Goal: Transaction & Acquisition: Purchase product/service

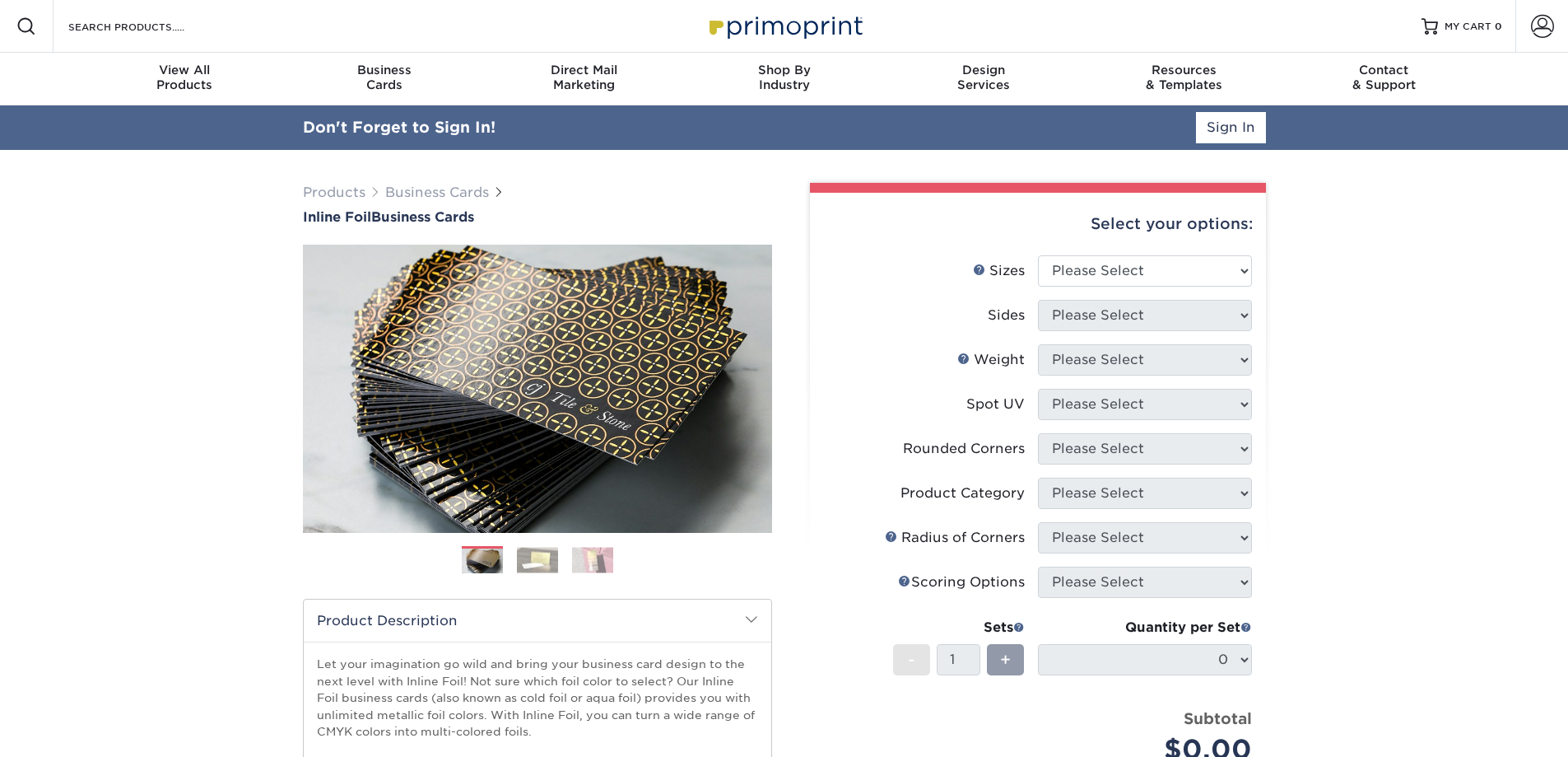
click at [1467, 16] on link "MY CART 0" at bounding box center [1462, 26] width 80 height 53
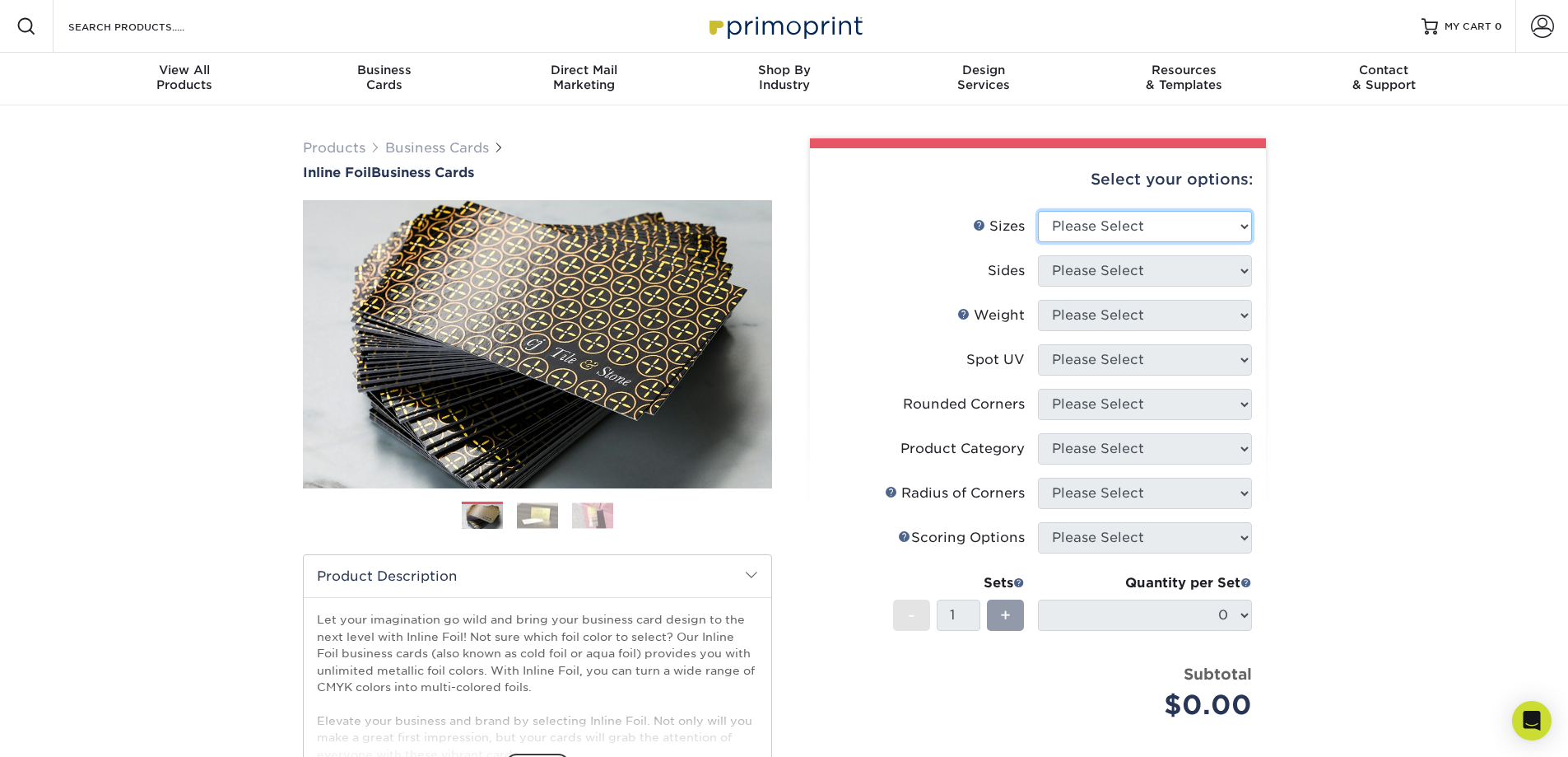
click at [1160, 217] on select "Please Select 1.5" x 3.5" - Mini 1.75" x 3.5" - Mini 2" x 2" - Square 2" x 3" -…" at bounding box center [1145, 227] width 214 height 31
click at [1537, 38] on link "Account" at bounding box center [1542, 26] width 53 height 53
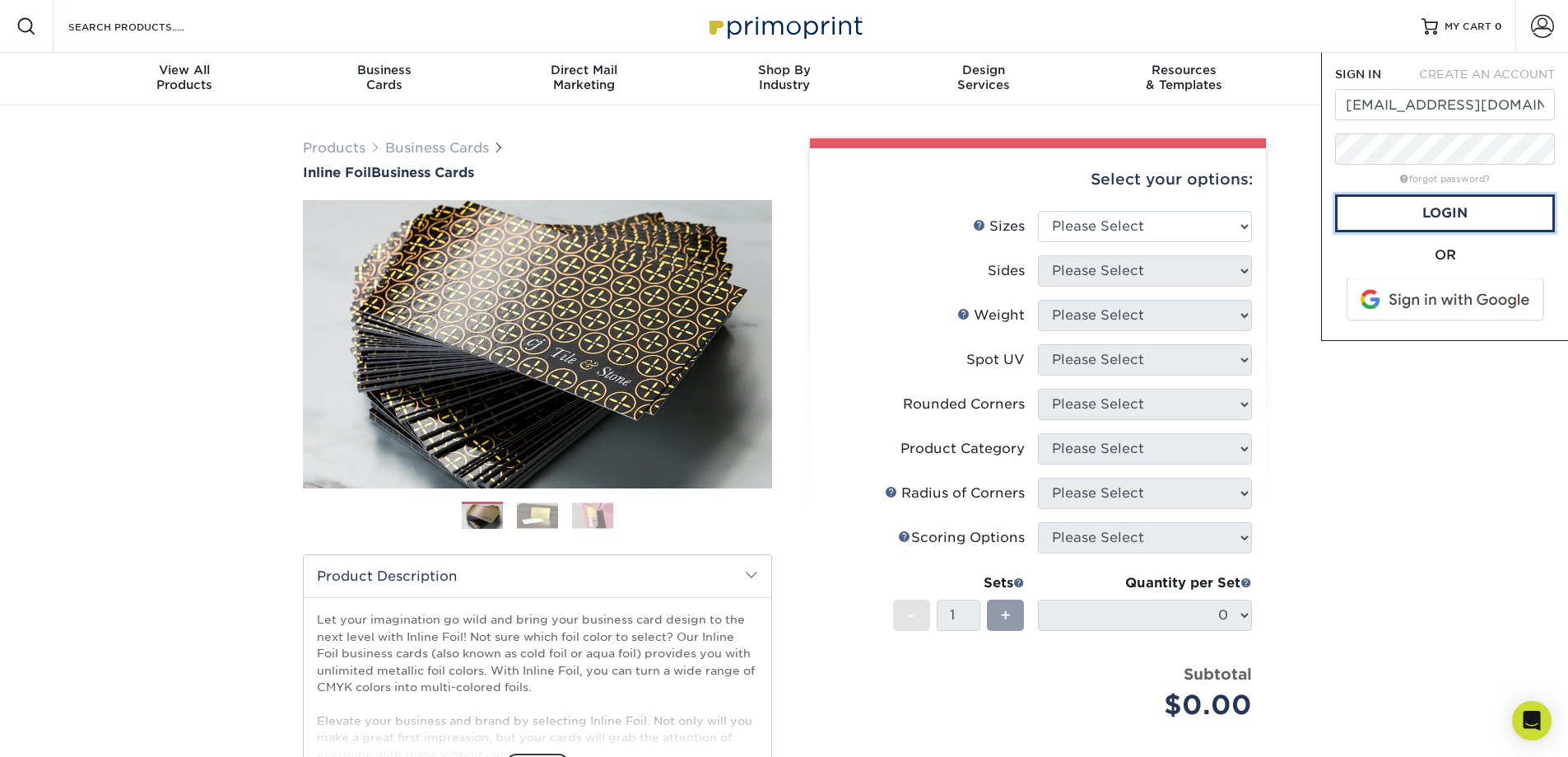
click at [1494, 216] on link "Login" at bounding box center [1445, 213] width 220 height 38
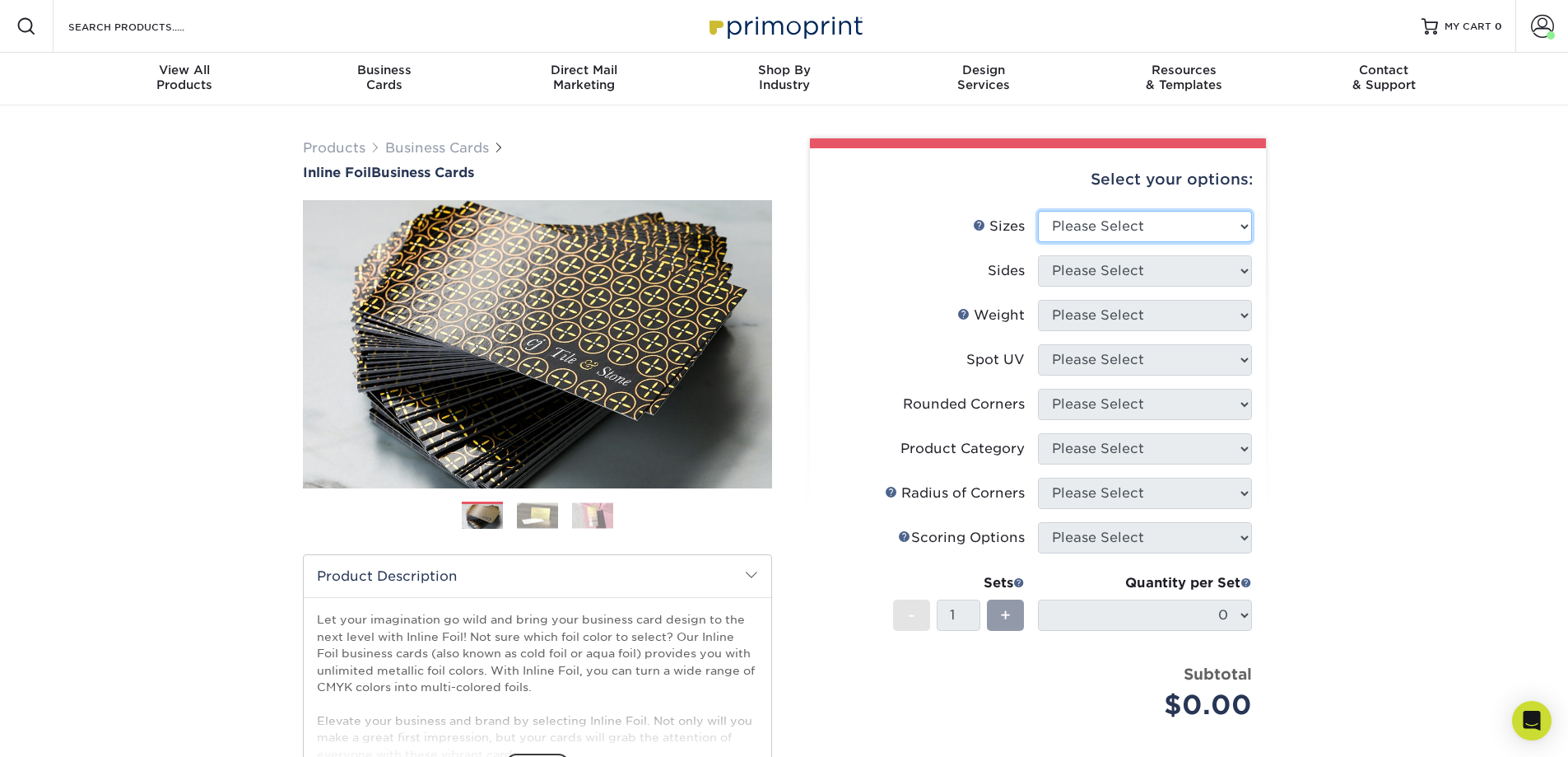
click at [1241, 224] on select "Please Select 1.5" x 3.5" - Mini 1.75" x 3.5" - Mini 2" x 2" - Square 2" x 3" -…" at bounding box center [1145, 227] width 214 height 31
select select "2.00x3.50"
click at [1038, 211] on select "Please Select 1.5" x 3.5" - Mini 1.75" x 3.5" - Mini 2" x 2" - Square 2" x 3" -…" at bounding box center [1145, 227] width 214 height 31
click at [1149, 268] on select "Please Select Print Both Sides - Foil Back Only Print Both Sides - Foil Both Si…" at bounding box center [1145, 271] width 214 height 31
select select "34527644-b4fd-4ffb-9092-1318eefcd9d9"
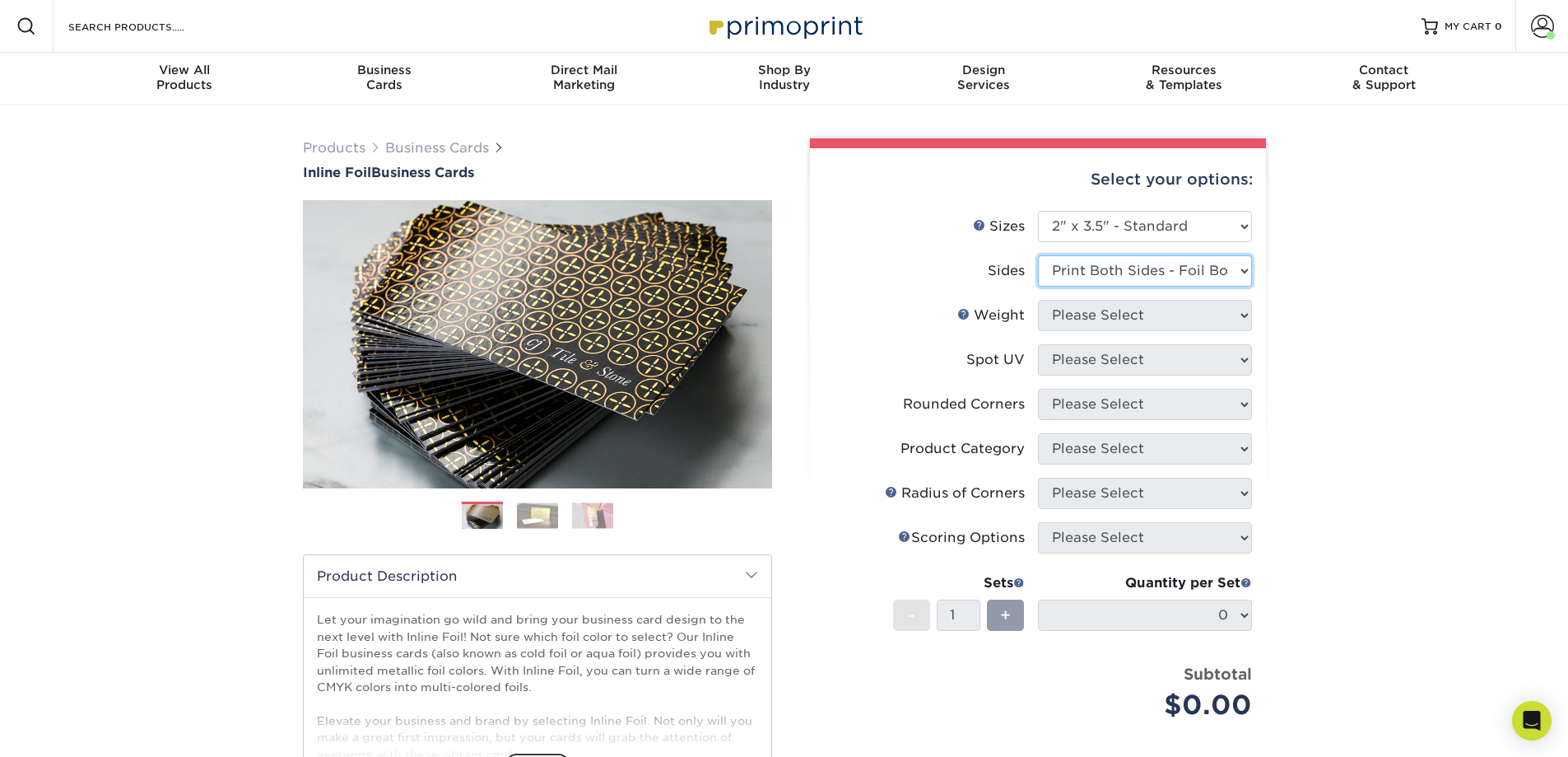
click at [1038, 255] on select "Please Select Print Both Sides - Foil Back Only Print Both Sides - Foil Both Si…" at bounding box center [1145, 271] width 214 height 31
click at [1157, 327] on select "Please Select 16PT" at bounding box center [1145, 316] width 214 height 31
select select "16PT"
click at [1038, 300] on select "Please Select 16PT" at bounding box center [1145, 316] width 214 height 31
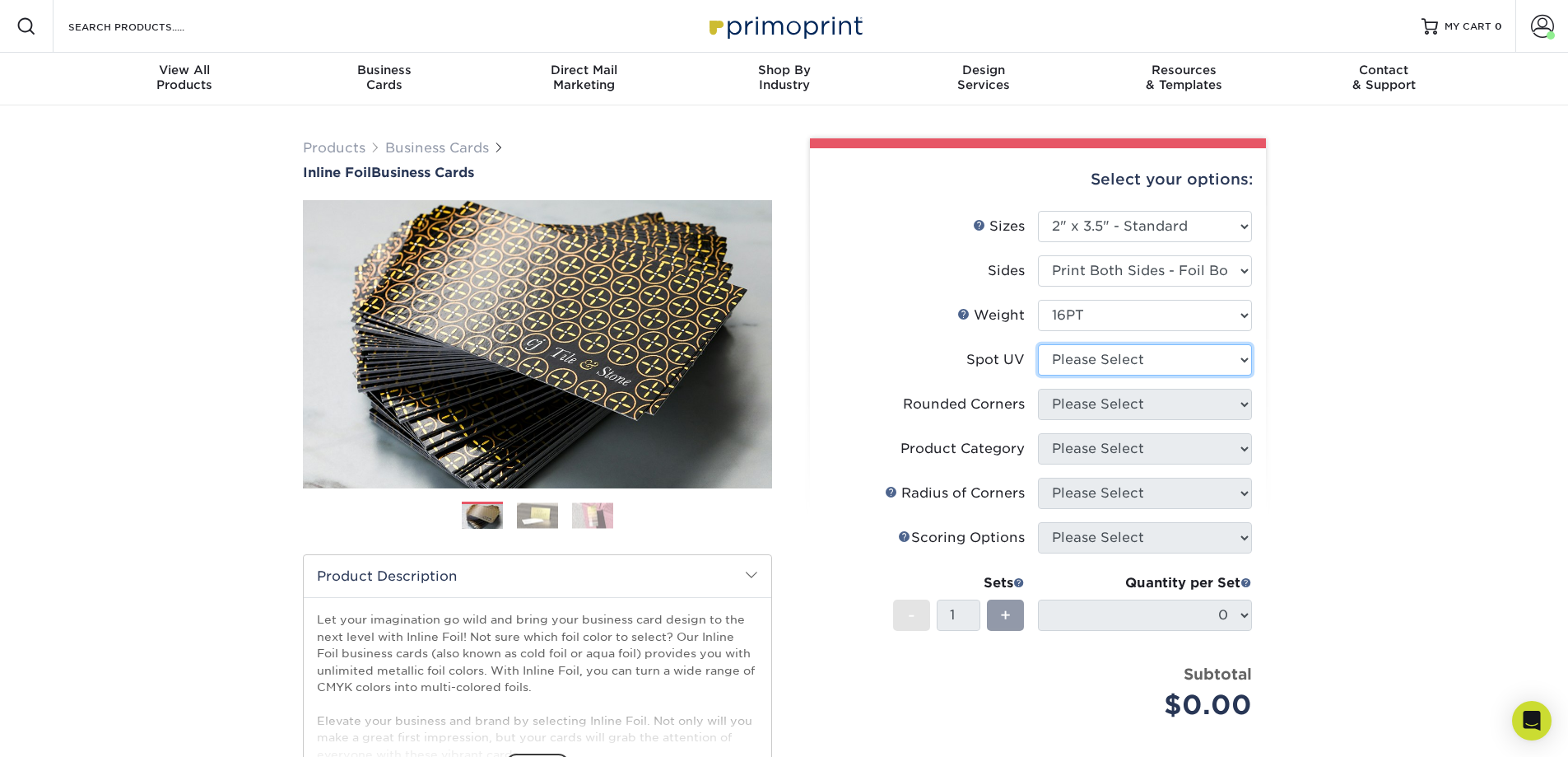
click at [1109, 365] on select "Please Select No Spot UV Front and Back (Both Sides) Front Only Back Only" at bounding box center [1145, 360] width 214 height 31
select select "3"
click at [1038, 344] on select "Please Select No Spot UV Front and Back (Both Sides) Front Only Back Only" at bounding box center [1145, 360] width 214 height 31
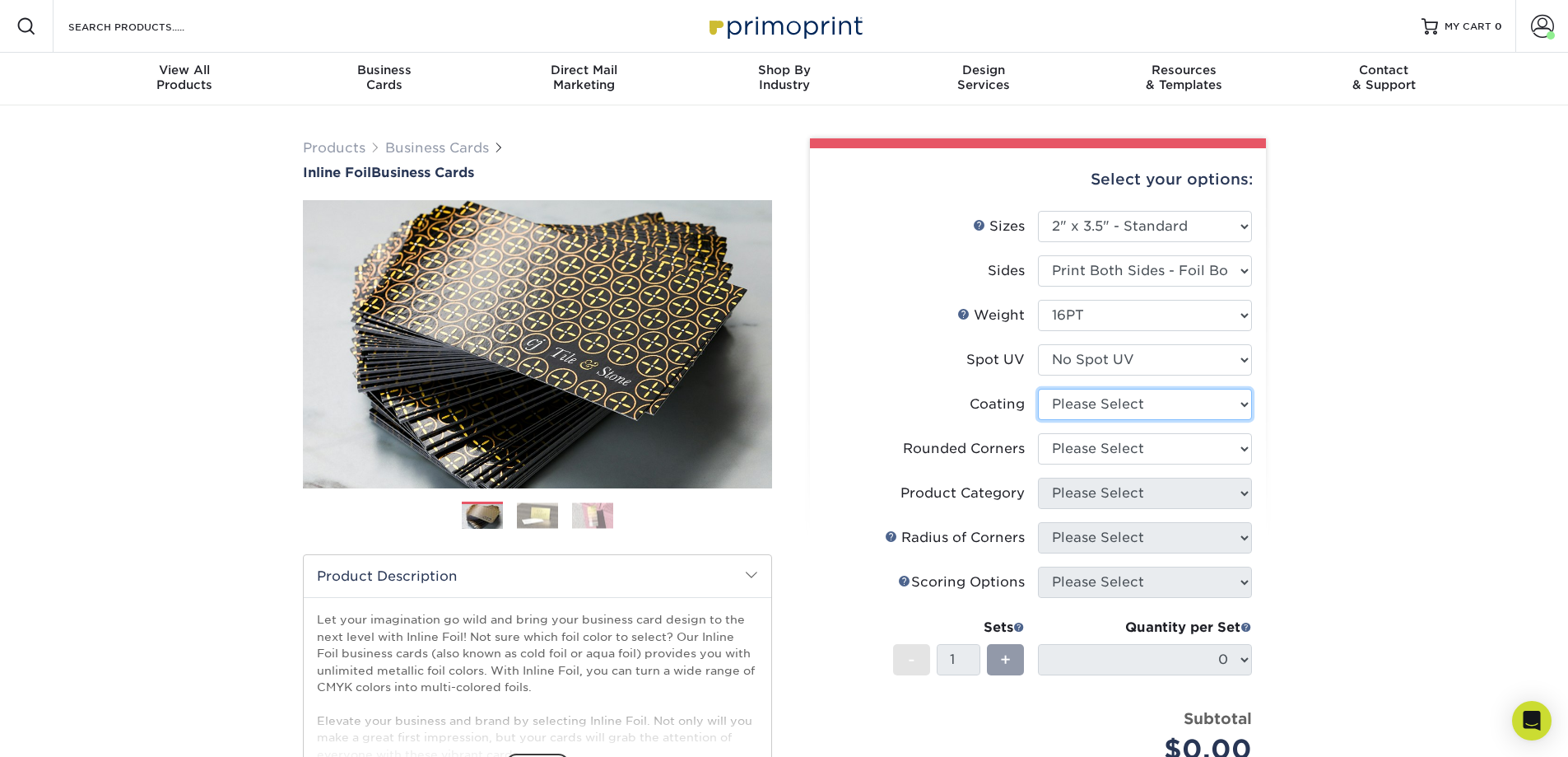
click at [1111, 412] on select at bounding box center [1145, 404] width 214 height 31
select select "3e7618de-abca-4bda-9f97-8b9129e913d8"
click at [1038, 388] on select at bounding box center [1145, 404] width 214 height 31
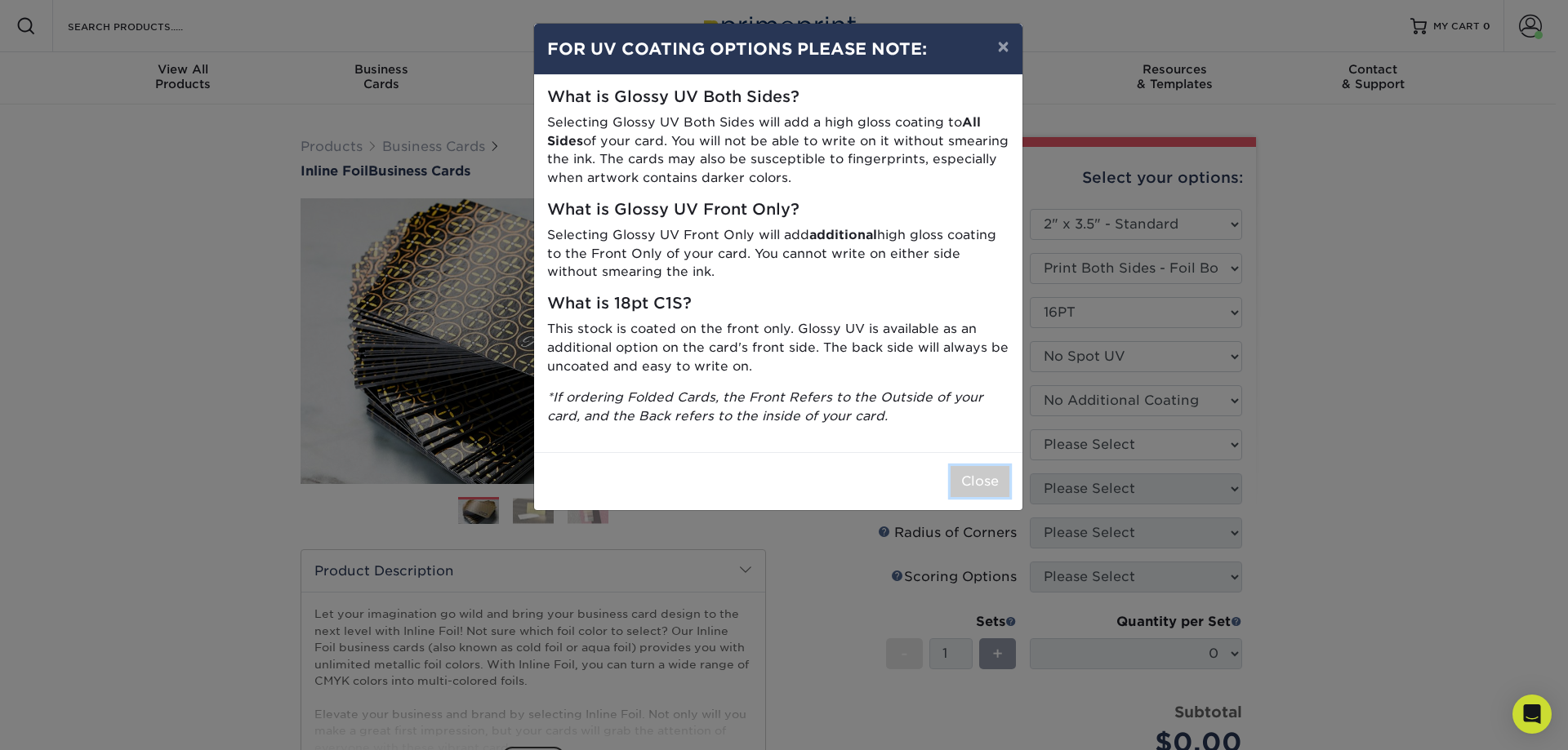
click at [969, 477] on button "Close" at bounding box center [980, 482] width 58 height 31
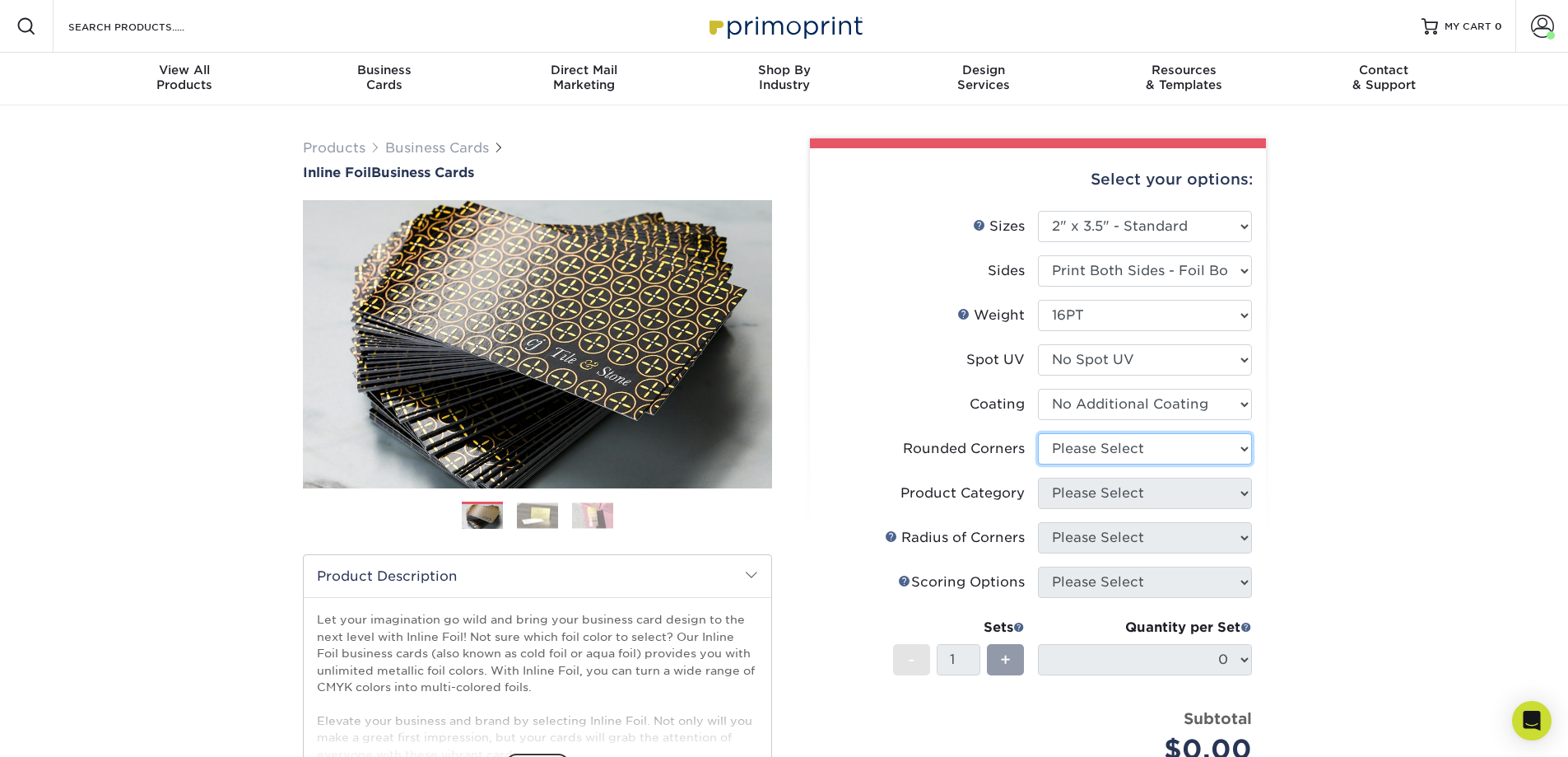
click at [1093, 444] on select "Please Select Yes - Round 2 Corners Yes - Round 4 Corners No" at bounding box center [1145, 449] width 214 height 31
select select "7672df9e-0e0a-464d-8e1f-920c575e4da3"
click at [1038, 433] on select "Please Select Yes - Round 2 Corners Yes - Round 4 Corners No" at bounding box center [1145, 449] width 214 height 31
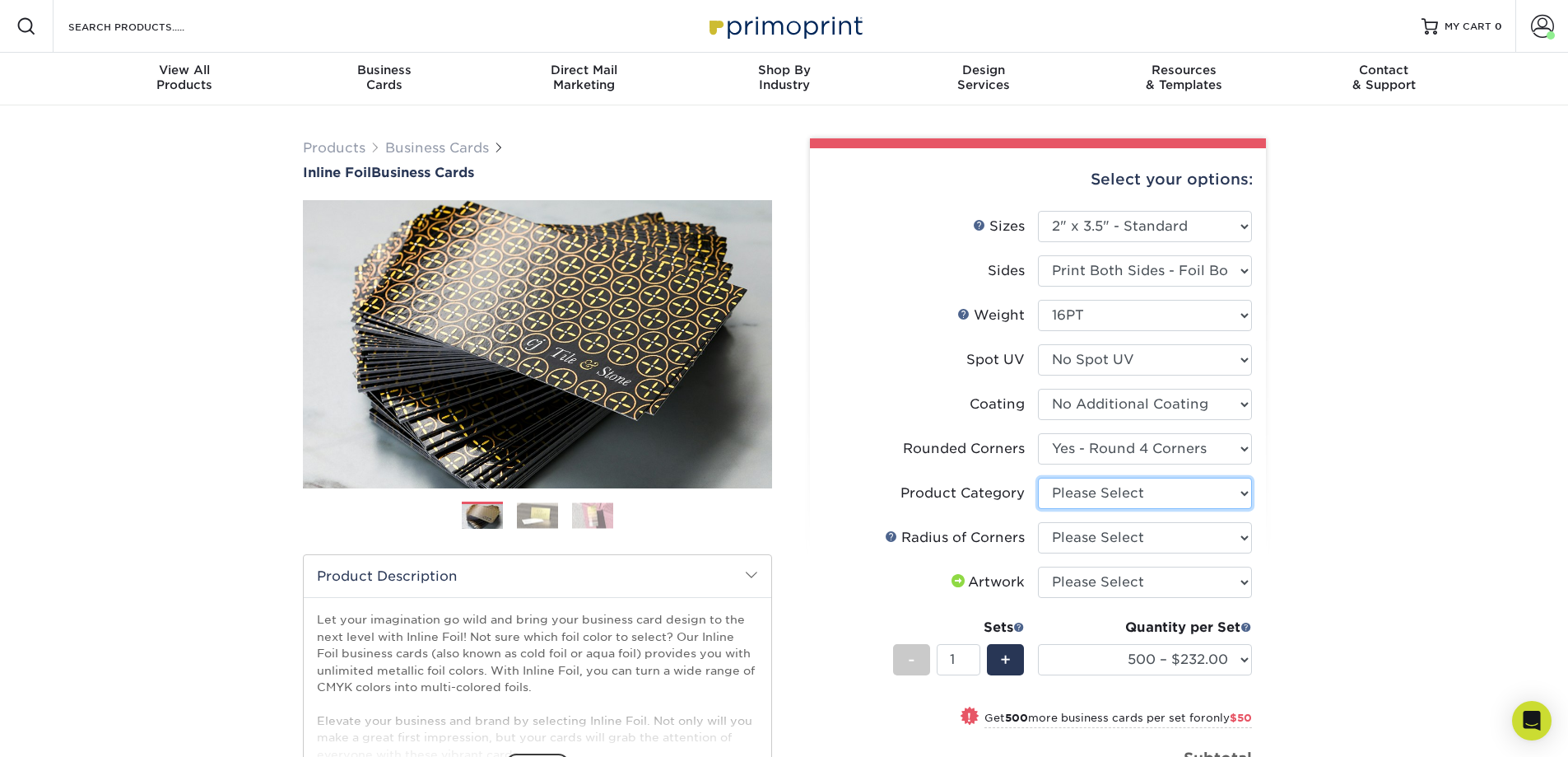
click at [1102, 497] on select "Please Select Business Cards" at bounding box center [1145, 493] width 214 height 31
select select "3b5148f1-0588-4f88-a218-97bcfdce65c1"
click at [1038, 478] on select "Please Select Business Cards" at bounding box center [1145, 493] width 214 height 31
click at [1106, 517] on li "Product Category Please Select Business Cards" at bounding box center [1038, 499] width 428 height 44
click at [1112, 543] on select "Please Select Rounded 1/8" Rounded 1/4"" at bounding box center [1145, 537] width 214 height 31
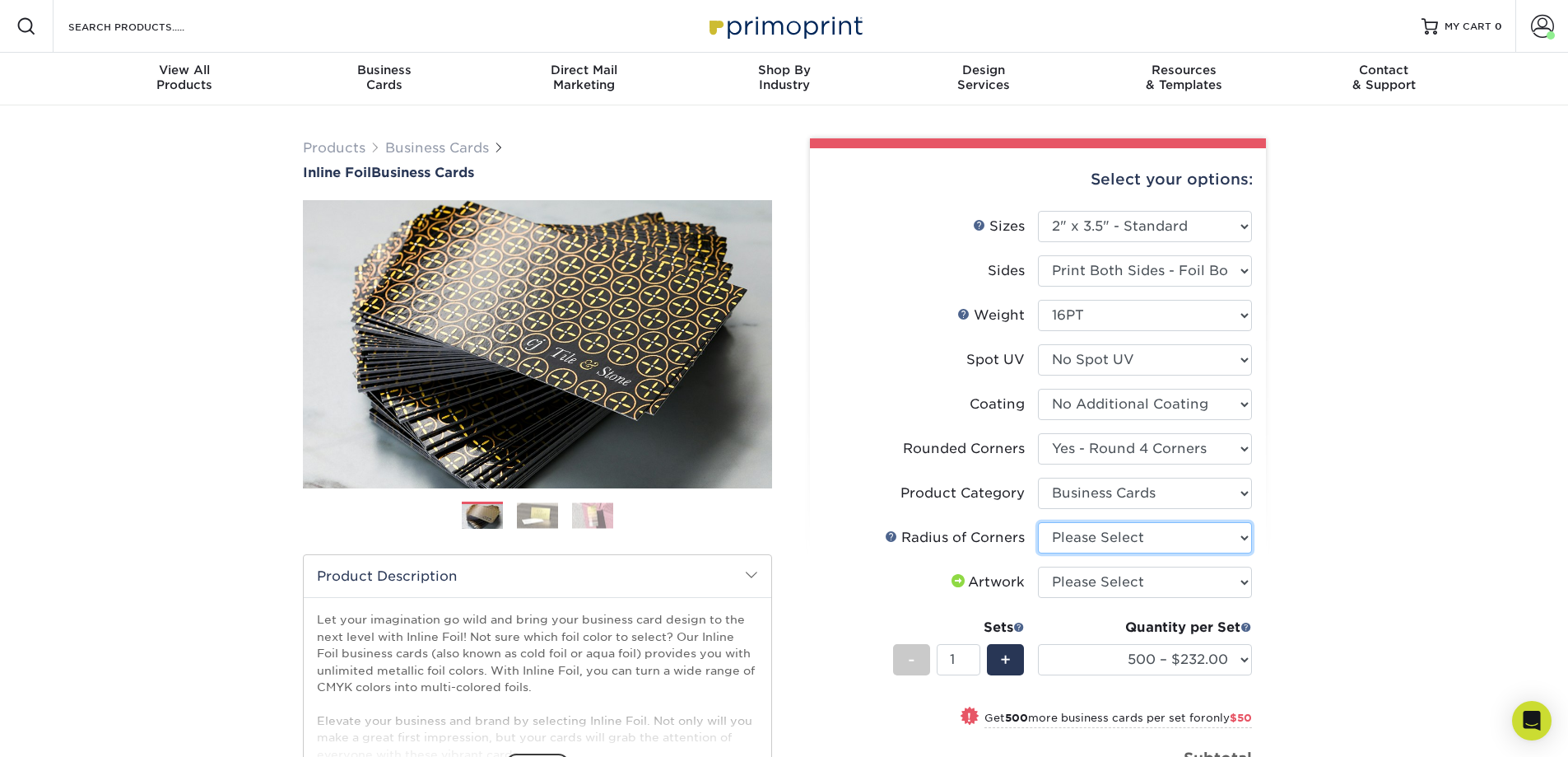
select select "589680c7-ee9a-431b-9d12-d7aeb1386a97"
click at [1038, 522] on select "Please Select Rounded 1/8" Rounded 1/4"" at bounding box center [1145, 537] width 214 height 31
click at [1117, 583] on select "Please Select I will upload files I need a design - $100" at bounding box center [1145, 582] width 214 height 31
select select "upload"
click at [1038, 567] on select "Please Select I will upload files I need a design - $100" at bounding box center [1145, 582] width 214 height 31
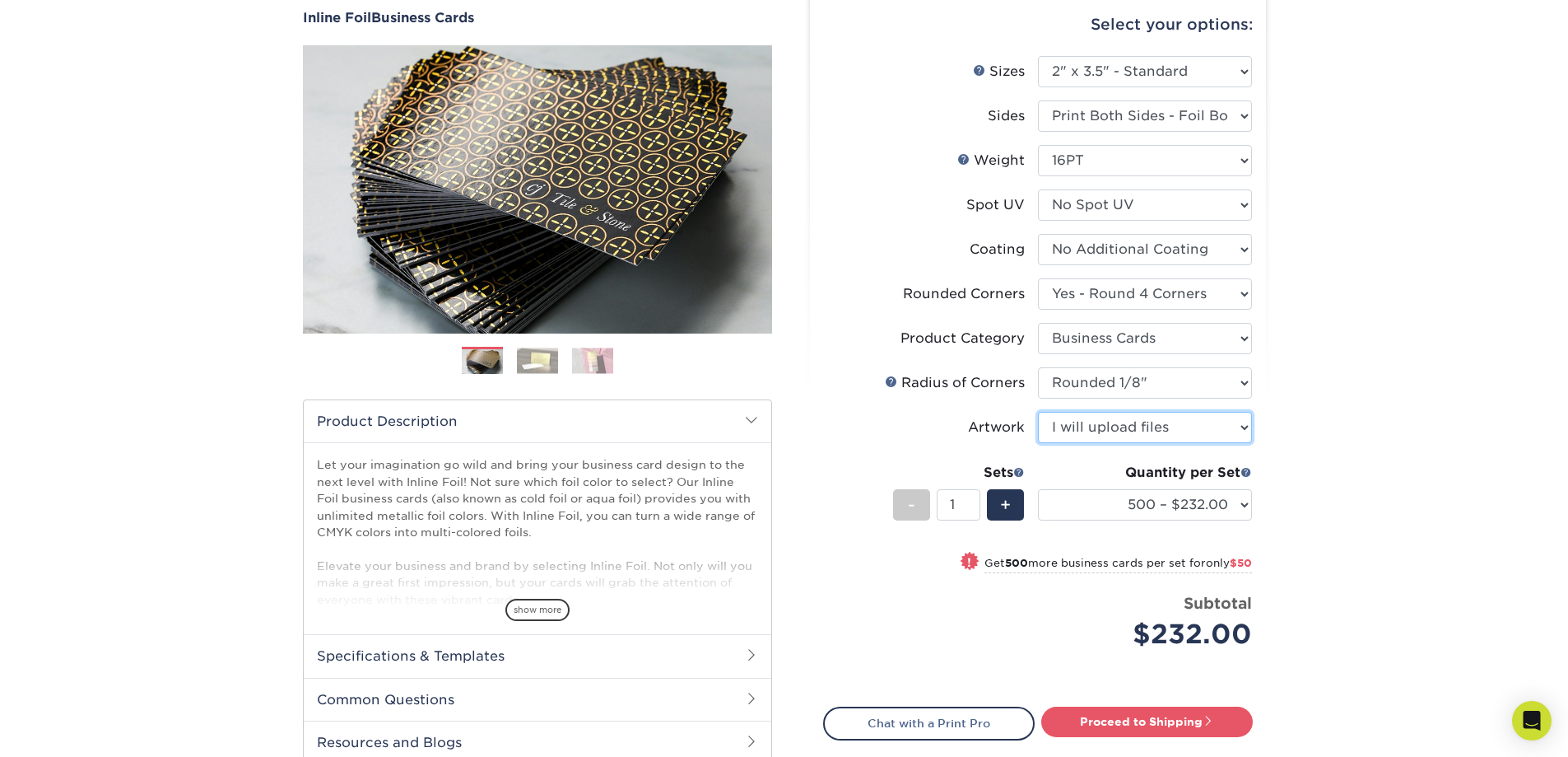
scroll to position [329, 0]
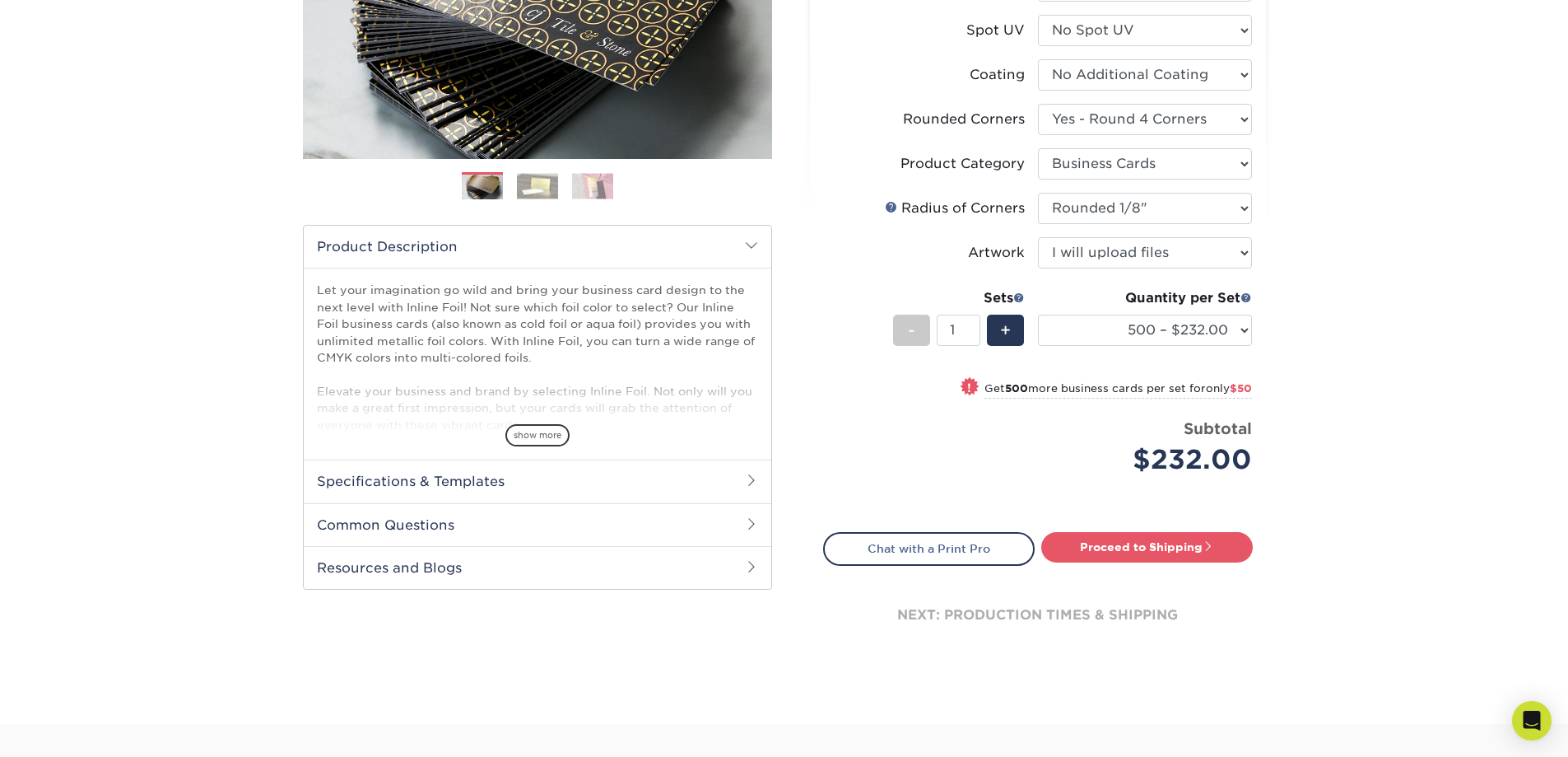
click at [1094, 538] on link "Proceed to Shipping" at bounding box center [1147, 547] width 212 height 29
type input "Set 1"
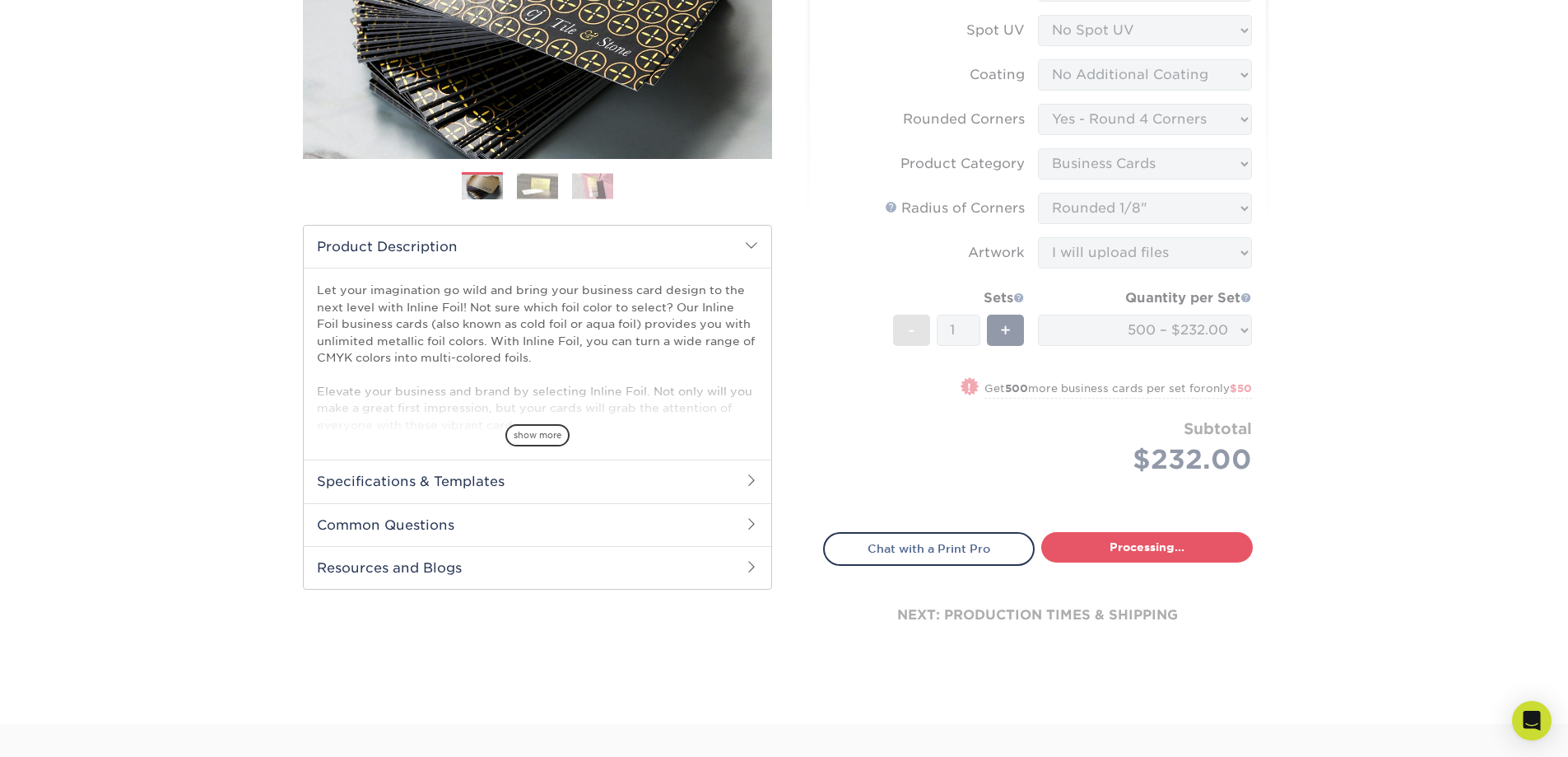
select select "134f4125-e03e-41a4-9019-7c652d573740"
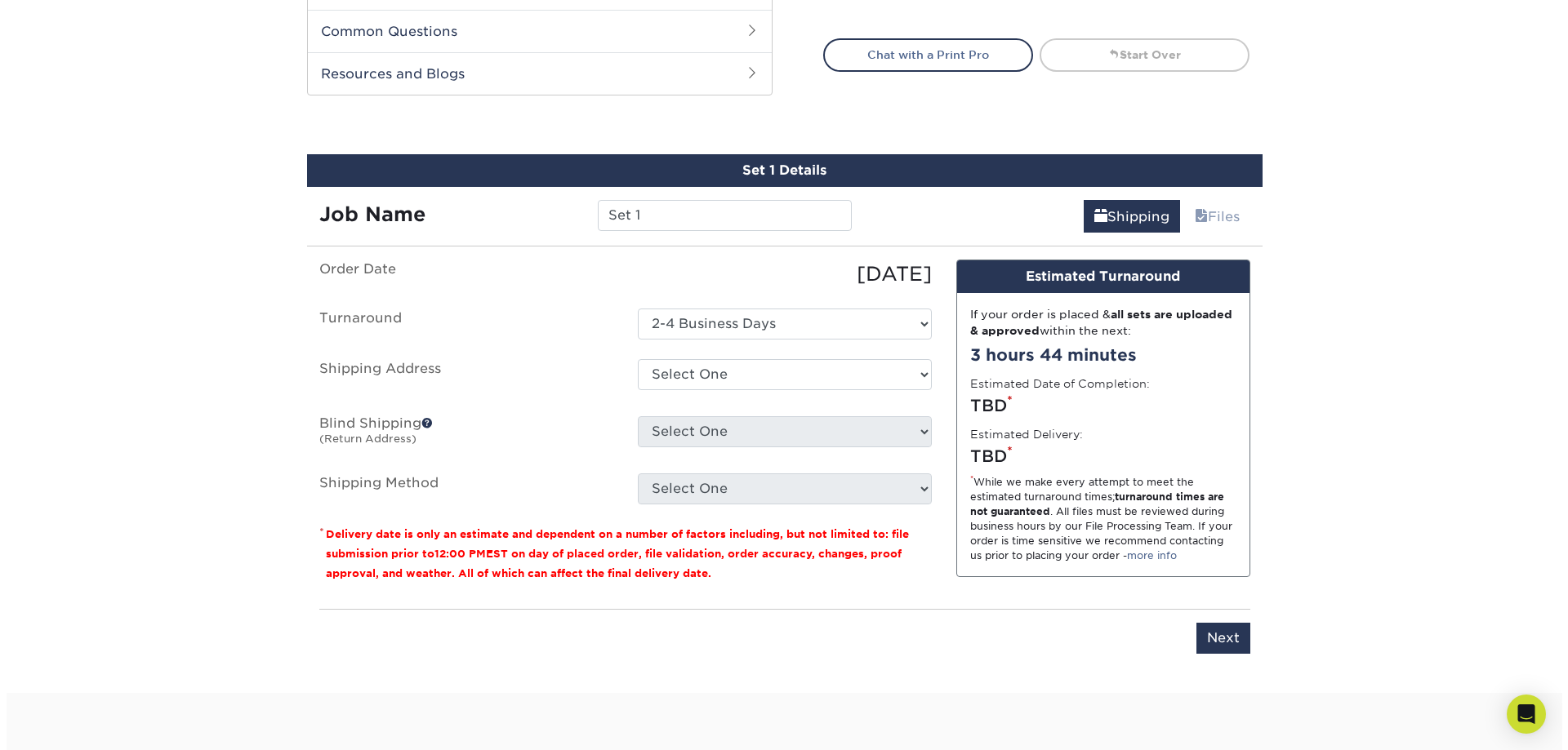
scroll to position [899, 0]
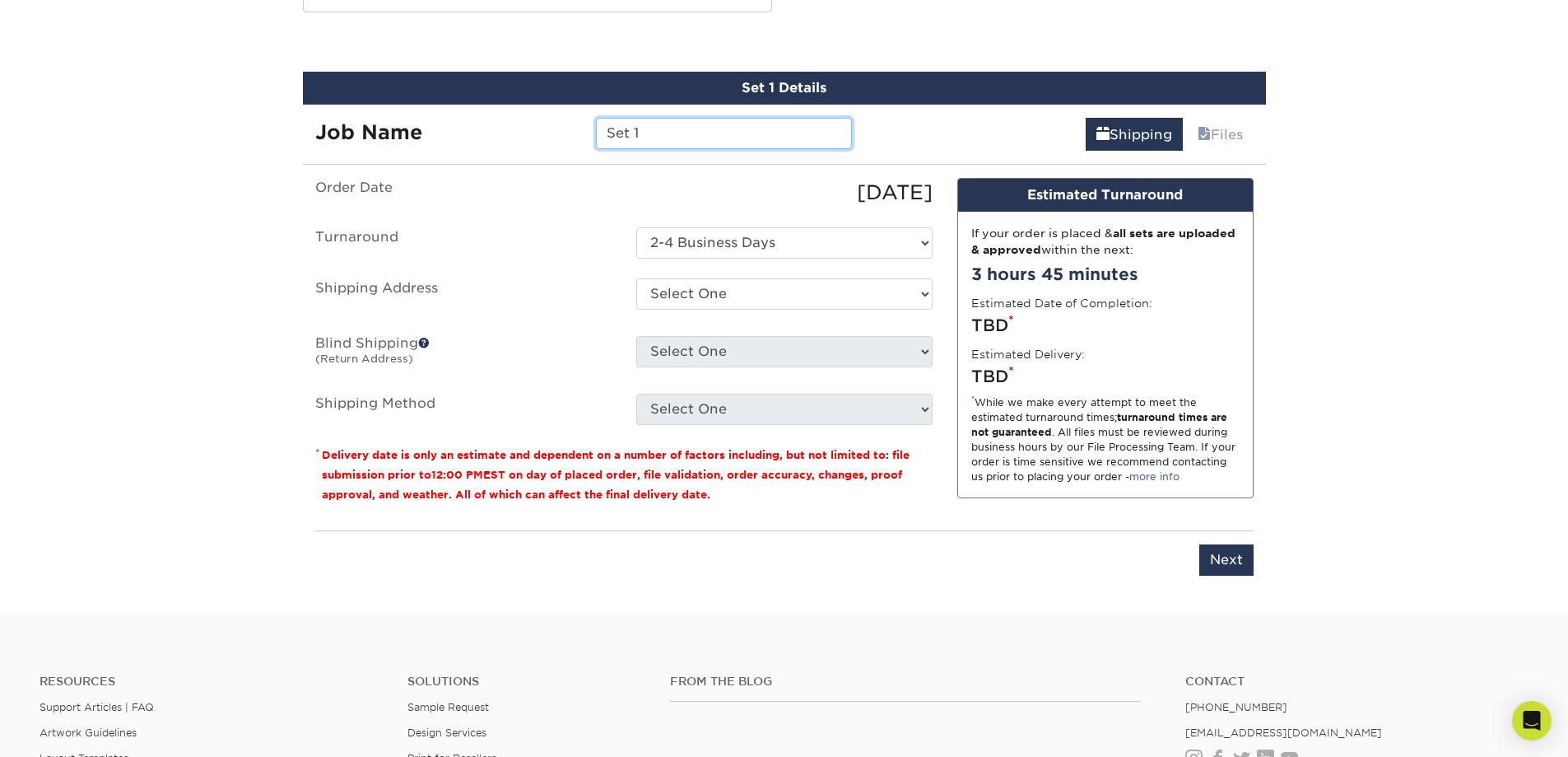
drag, startPoint x: 726, startPoint y: 136, endPoint x: 558, endPoint y: 131, distance: 168.1
click at [558, 131] on div "Job Name Set 1" at bounding box center [584, 133] width 563 height 31
type input "Thomas Curry"
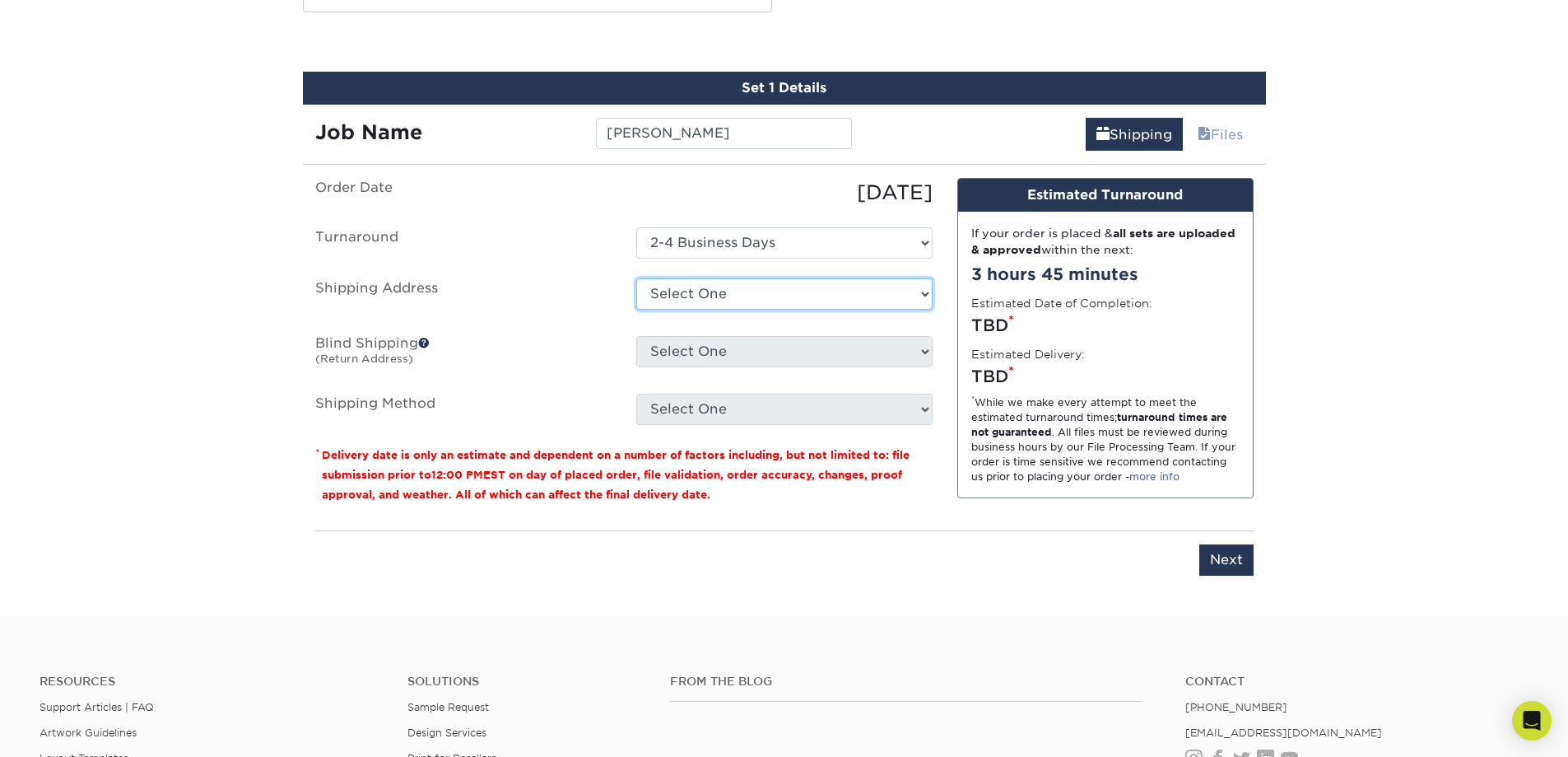
click at [659, 284] on select "Select One 47 ENTERPRISE DR, WINDHAM, NH 47 ENTERPRISE DR, WINDHAM, NH 517 GENE…" at bounding box center [784, 294] width 296 height 31
select select "newaddress"
click at [636, 278] on select "Select One 47 ENTERPRISE DR, WINDHAM, NH 47 ENTERPRISE DR, WINDHAM, NH 517 GENE…" at bounding box center [784, 294] width 296 height 31
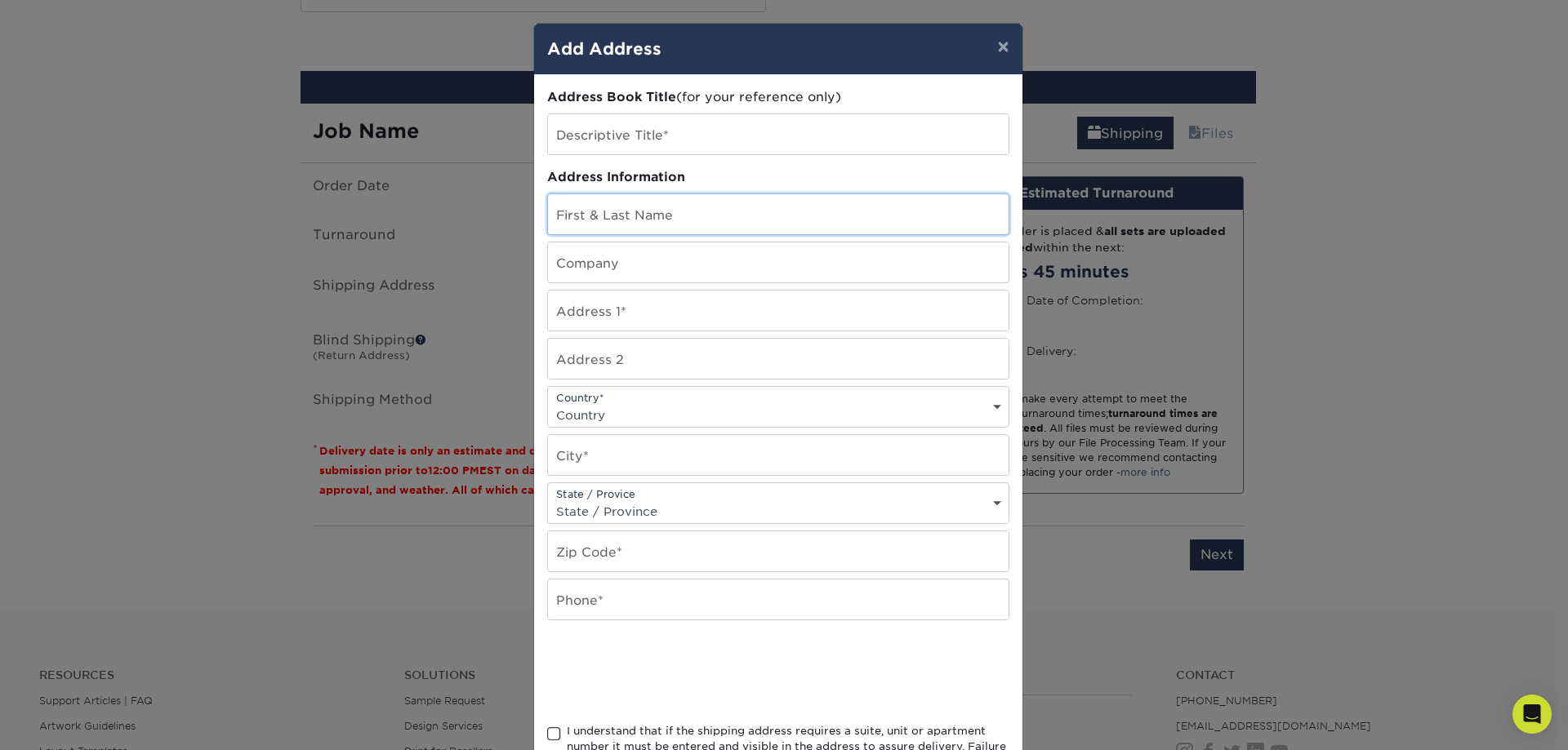
click at [610, 209] on input "text" at bounding box center [779, 214] width 461 height 40
click at [613, 147] on input "text" at bounding box center [779, 134] width 461 height 40
type input "Thomas Curry"
click at [623, 214] on input "text" at bounding box center [779, 214] width 461 height 40
click at [630, 230] on input "Thomas" at bounding box center [779, 214] width 461 height 40
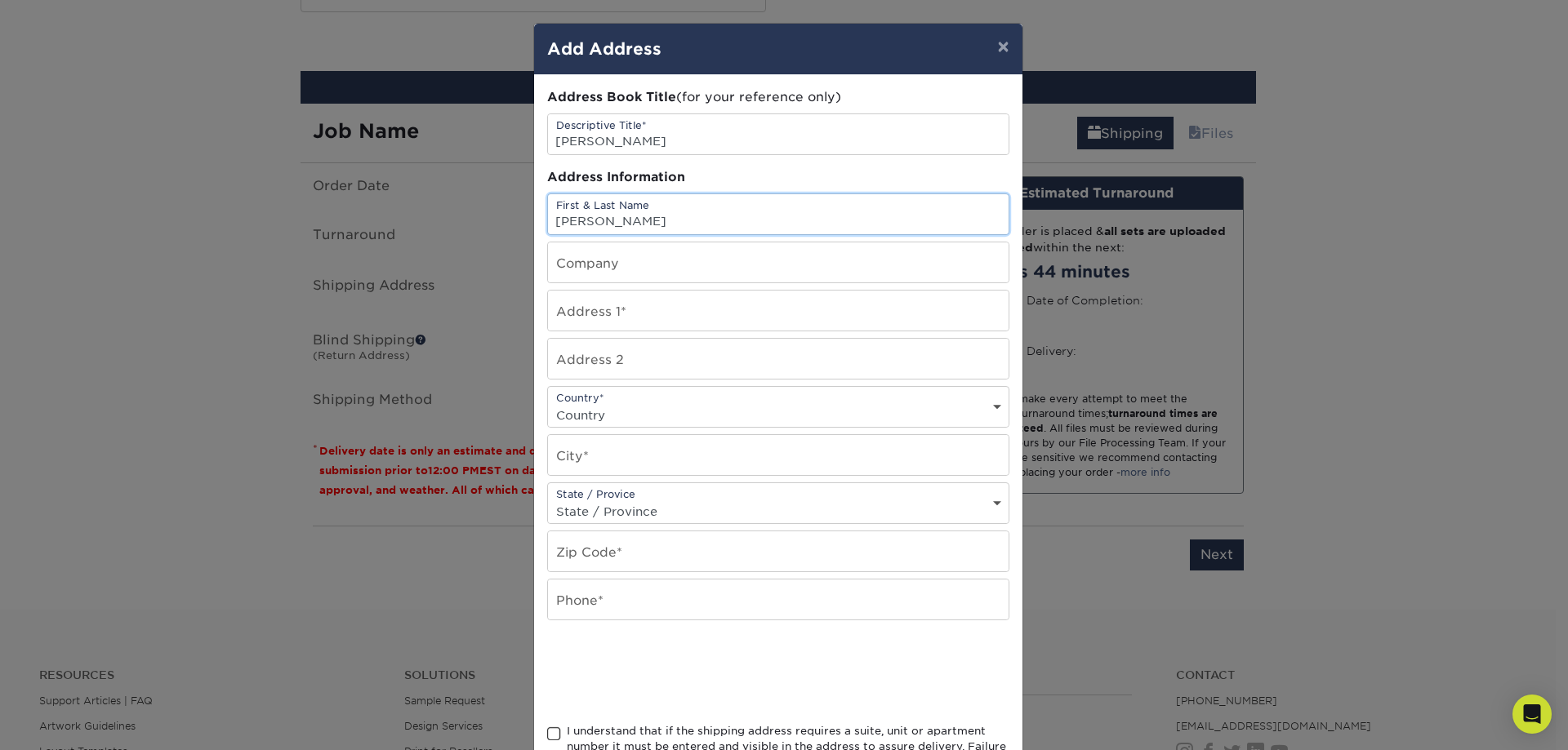
type input "Thomas Curry"
click at [619, 324] on input "text" at bounding box center [779, 310] width 461 height 40
type input "17 Francesca Drive"
click at [608, 412] on select "Country United States Canada ----------------------------- Afghanistan Albania …" at bounding box center [779, 415] width 461 height 23
select select "US"
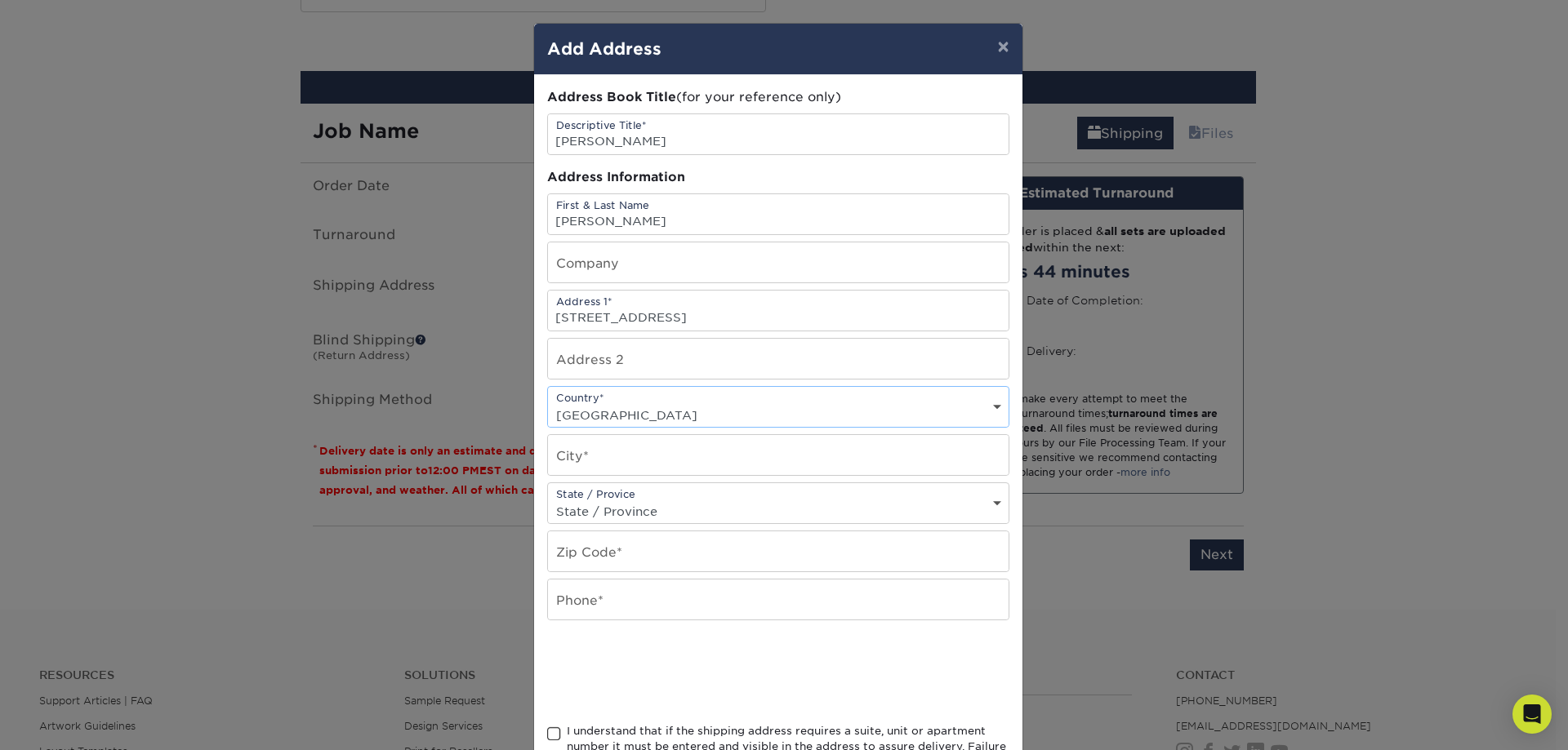
click at [548, 403] on select "Country United States Canada ----------------------------- Afghanistan Albania …" at bounding box center [779, 415] width 461 height 23
click at [628, 453] on input "text" at bounding box center [779, 455] width 461 height 40
type input "Oyster Bay"
click at [635, 515] on select "State / Province Alabama Alaska Arizona Arkansas California Colorado Connecticu…" at bounding box center [779, 511] width 461 height 23
select select "NY"
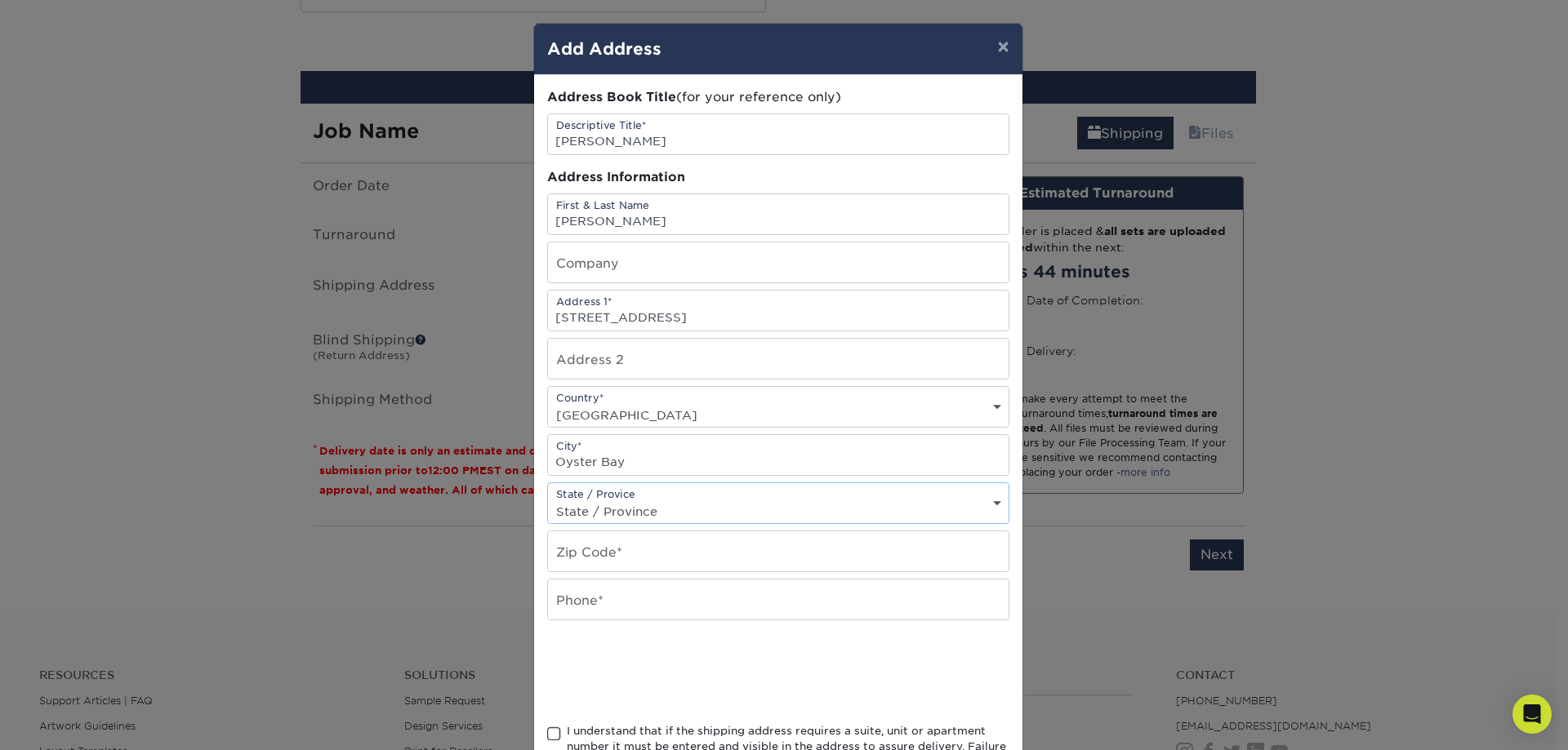
click at [548, 499] on select "State / Province Alabama Alaska Arizona Arkansas California Colorado Connecticu…" at bounding box center [779, 511] width 461 height 23
click at [617, 560] on input "text" at bounding box center [779, 551] width 461 height 40
click at [571, 555] on input "1171" at bounding box center [779, 551] width 461 height 40
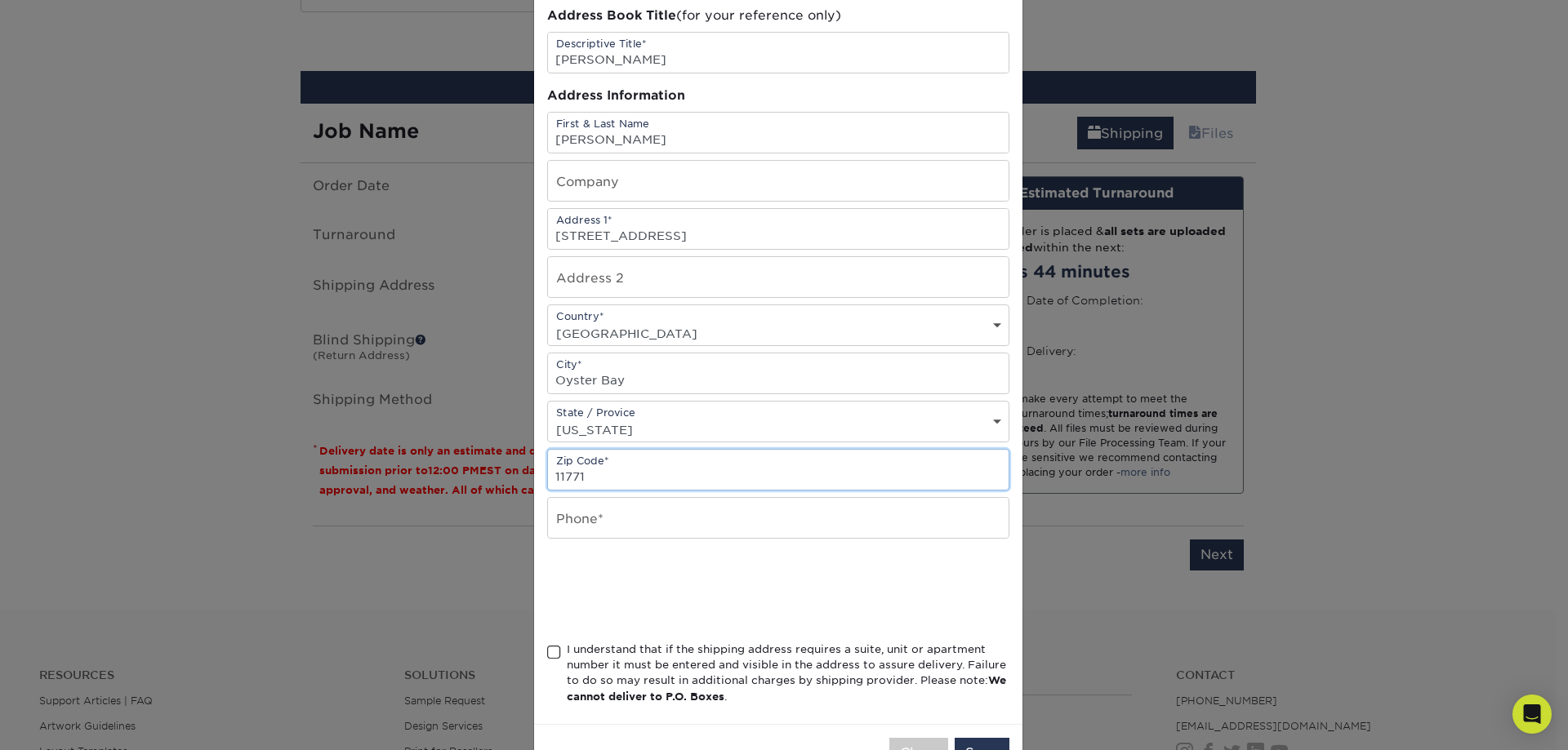
type input "11771"
click at [574, 514] on input "text" at bounding box center [779, 517] width 461 height 40
type input "6038816063"
click at [553, 650] on span at bounding box center [554, 653] width 14 height 16
click at [0, 0] on input "I understand that if the shipping address requires a suite, unit or apartment n…" at bounding box center [0, 0] width 0 height 0
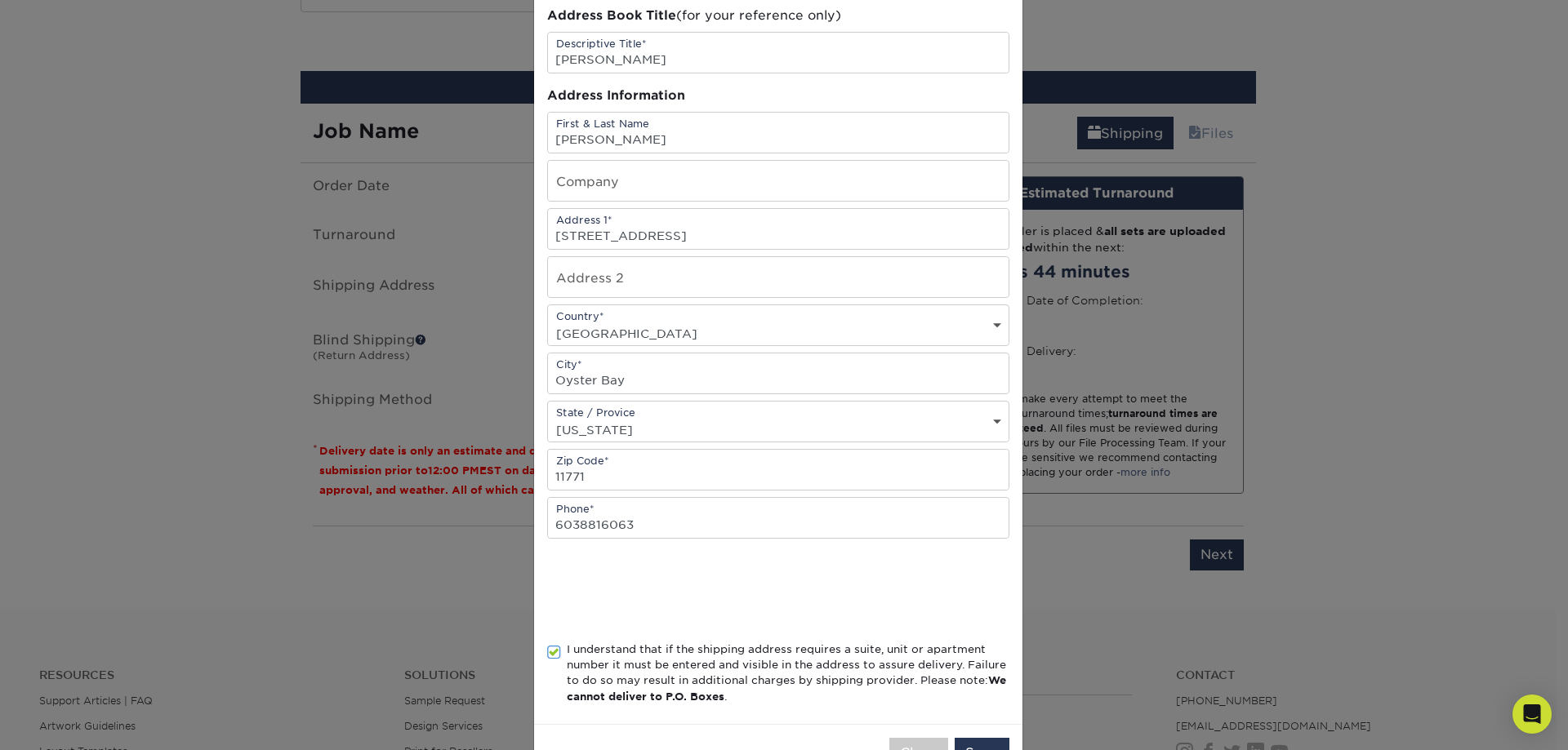
scroll to position [137, 0]
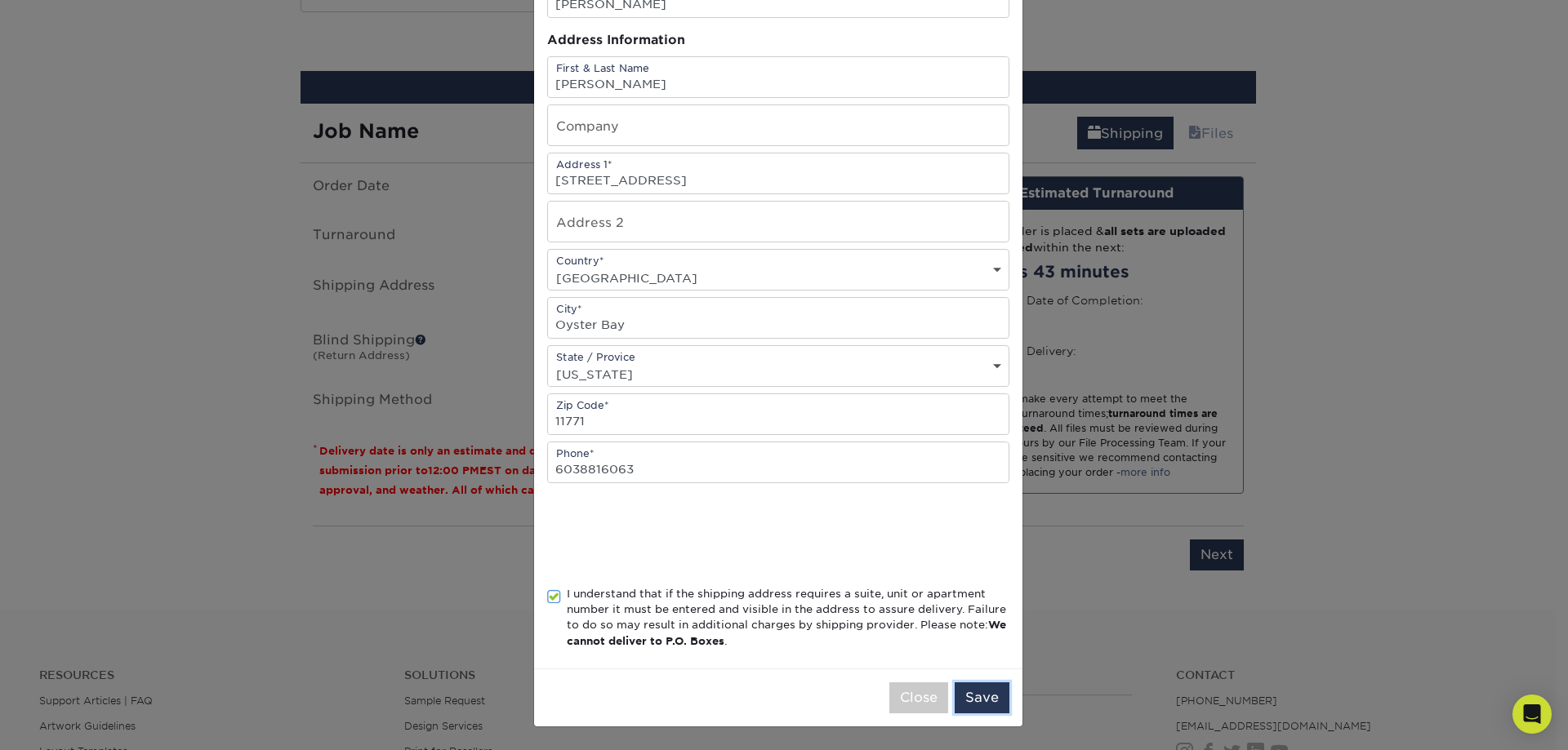
click at [978, 690] on button "Save" at bounding box center [982, 698] width 54 height 31
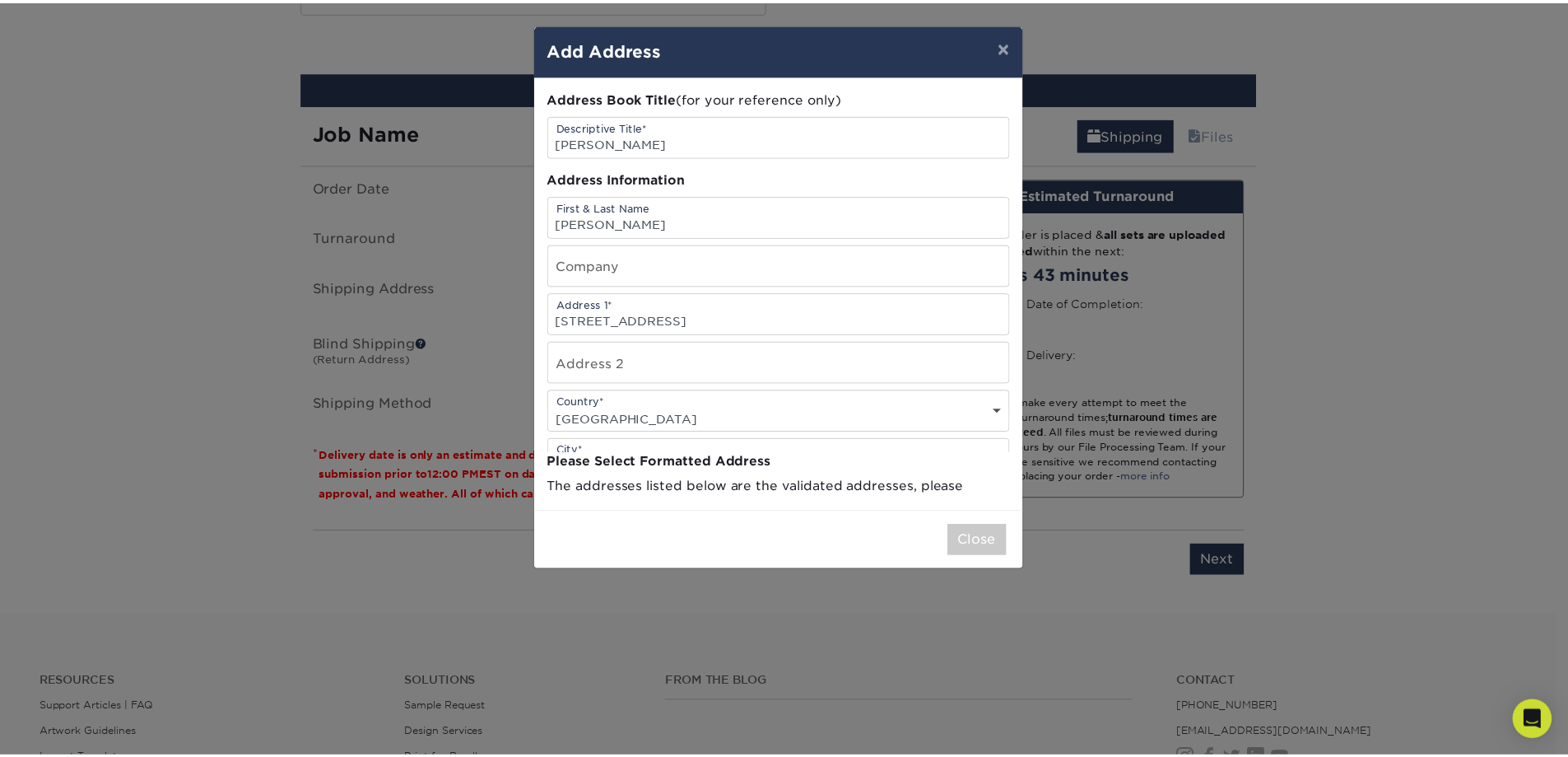
scroll to position [0, 0]
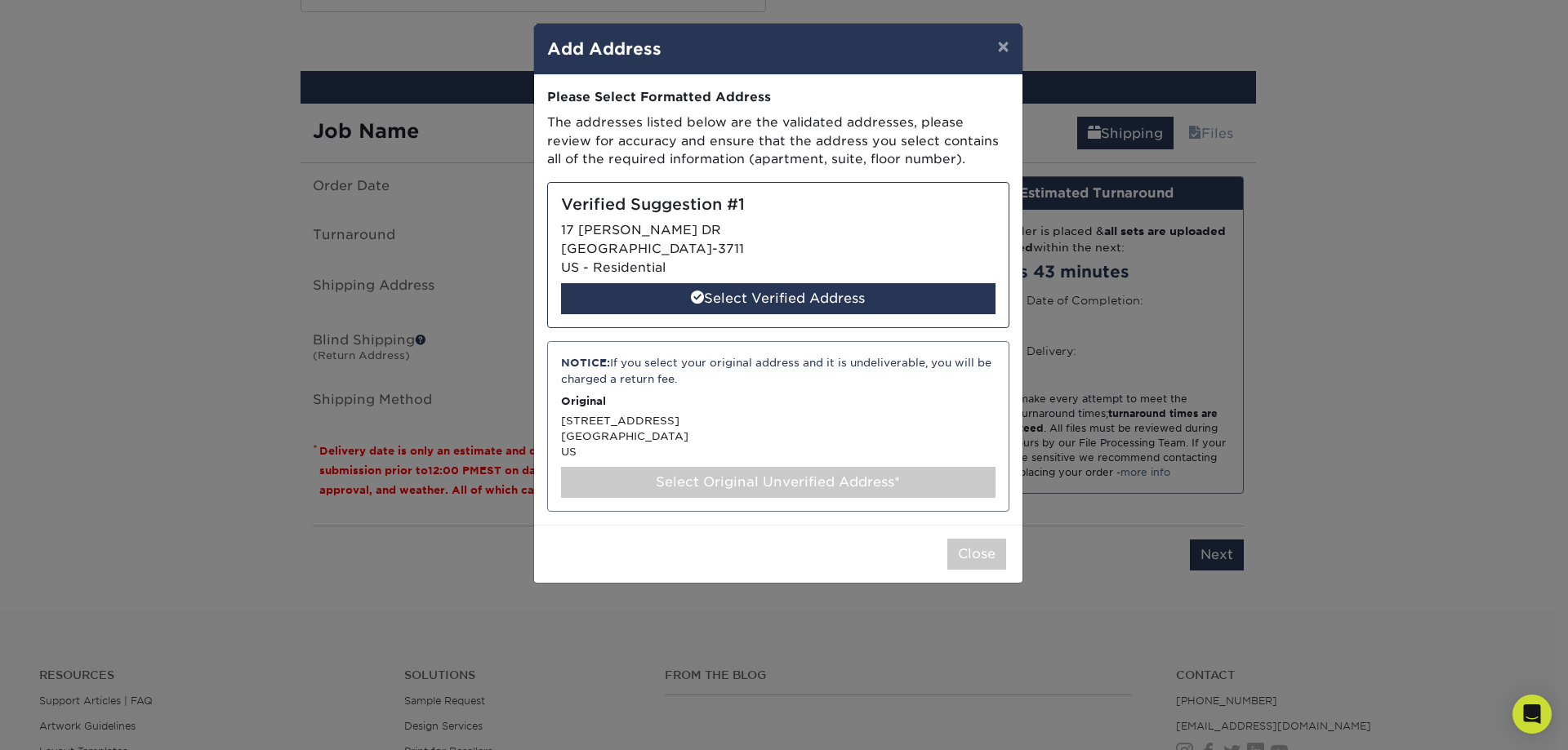
click at [880, 300] on div "Select Verified Address" at bounding box center [778, 298] width 435 height 31
select select "286203"
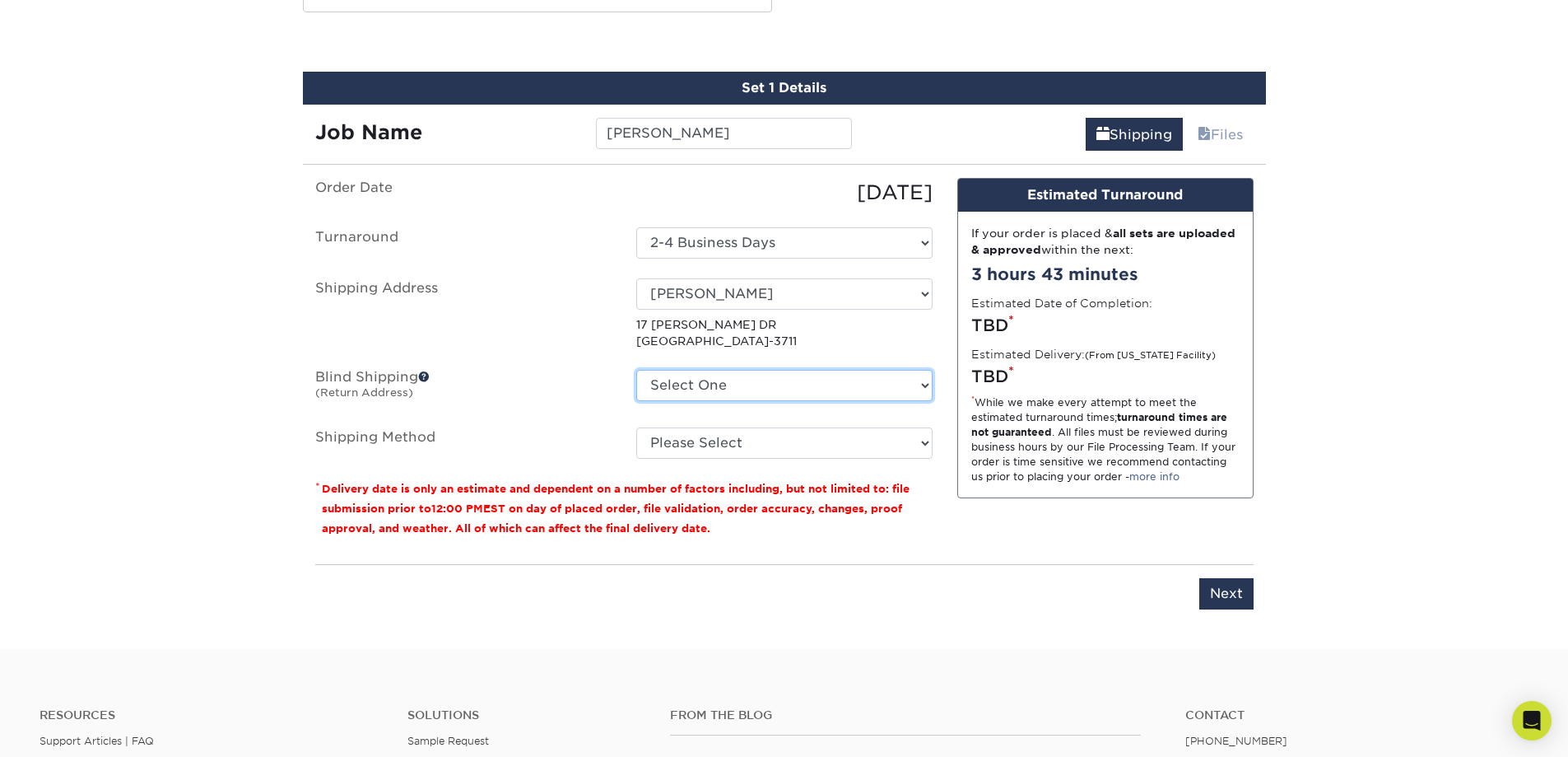
click at [800, 386] on select "Select One 47 ENTERPRISE DR, WINDHAM, NH 47 ENTERPRISE DR, WINDHAM, NH 517 GENE…" at bounding box center [784, 385] width 296 height 31
select select "285115"
click at [636, 370] on select "Select One 47 ENTERPRISE DR, WINDHAM, NH 47 ENTERPRISE DR, WINDHAM, NH 517 GENE…" at bounding box center [784, 385] width 296 height 31
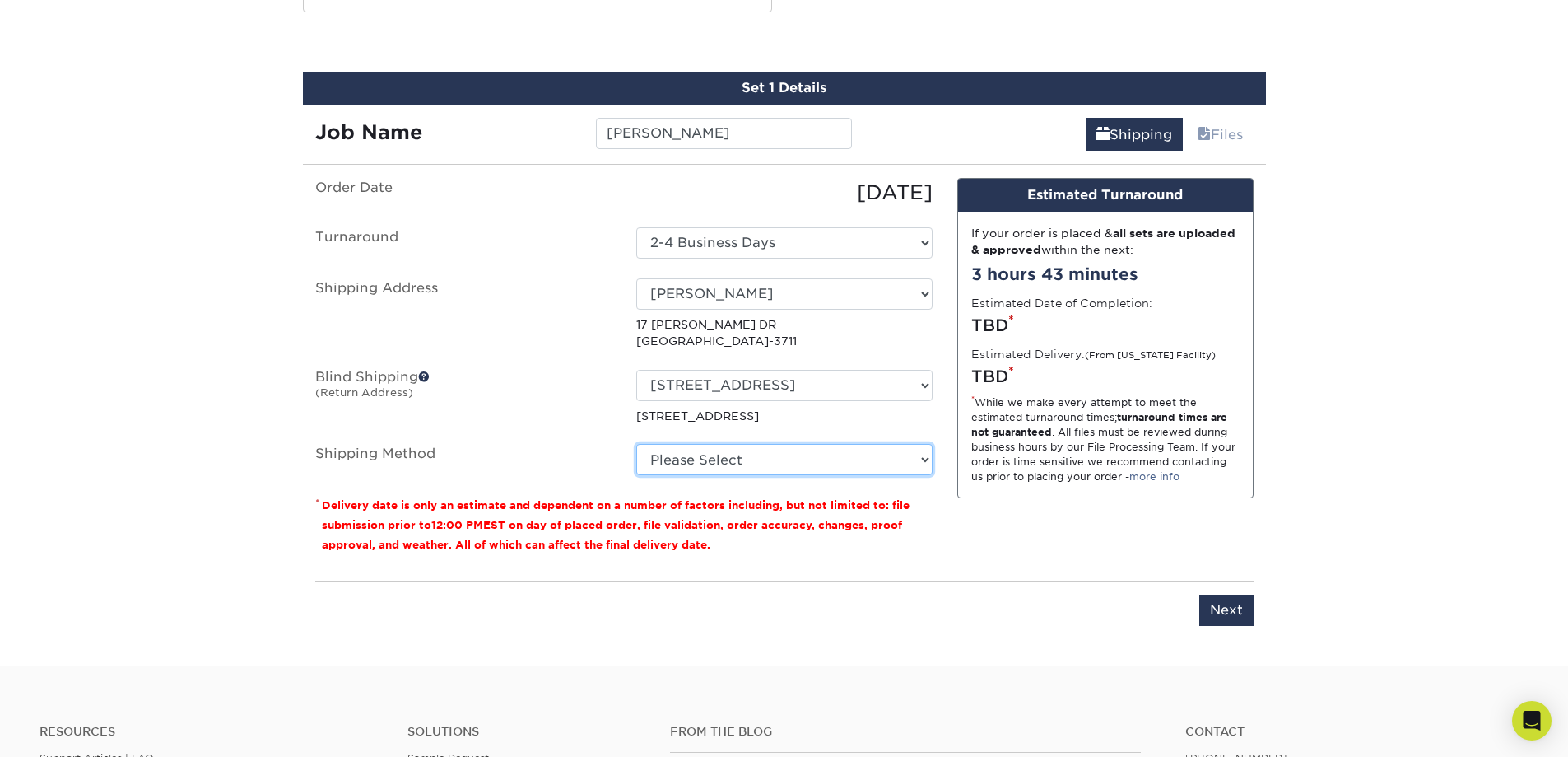
click at [790, 468] on select "Please Select Ground Shipping (+$8.96) 3 Day Shipping Service (+$23.02) 2 Day A…" at bounding box center [784, 460] width 296 height 31
click at [874, 455] on select "Please Select Ground Shipping (+$8.96) 3 Day Shipping Service (+$23.02) 2 Day A…" at bounding box center [784, 460] width 296 height 31
click at [636, 444] on select "Please Select Ground Shipping (+$8.96) 3 Day Shipping Service (+$23.02) 2 Day A…" at bounding box center [784, 460] width 296 height 31
click at [830, 456] on select "Please Select Ground Shipping (+$8.96) 3 Day Shipping Service (+$23.02) 2 Day A…" at bounding box center [784, 460] width 296 height 31
click at [636, 444] on select "Please Select Ground Shipping (+$8.96) 3 Day Shipping Service (+$23.02) 2 Day A…" at bounding box center [784, 460] width 296 height 31
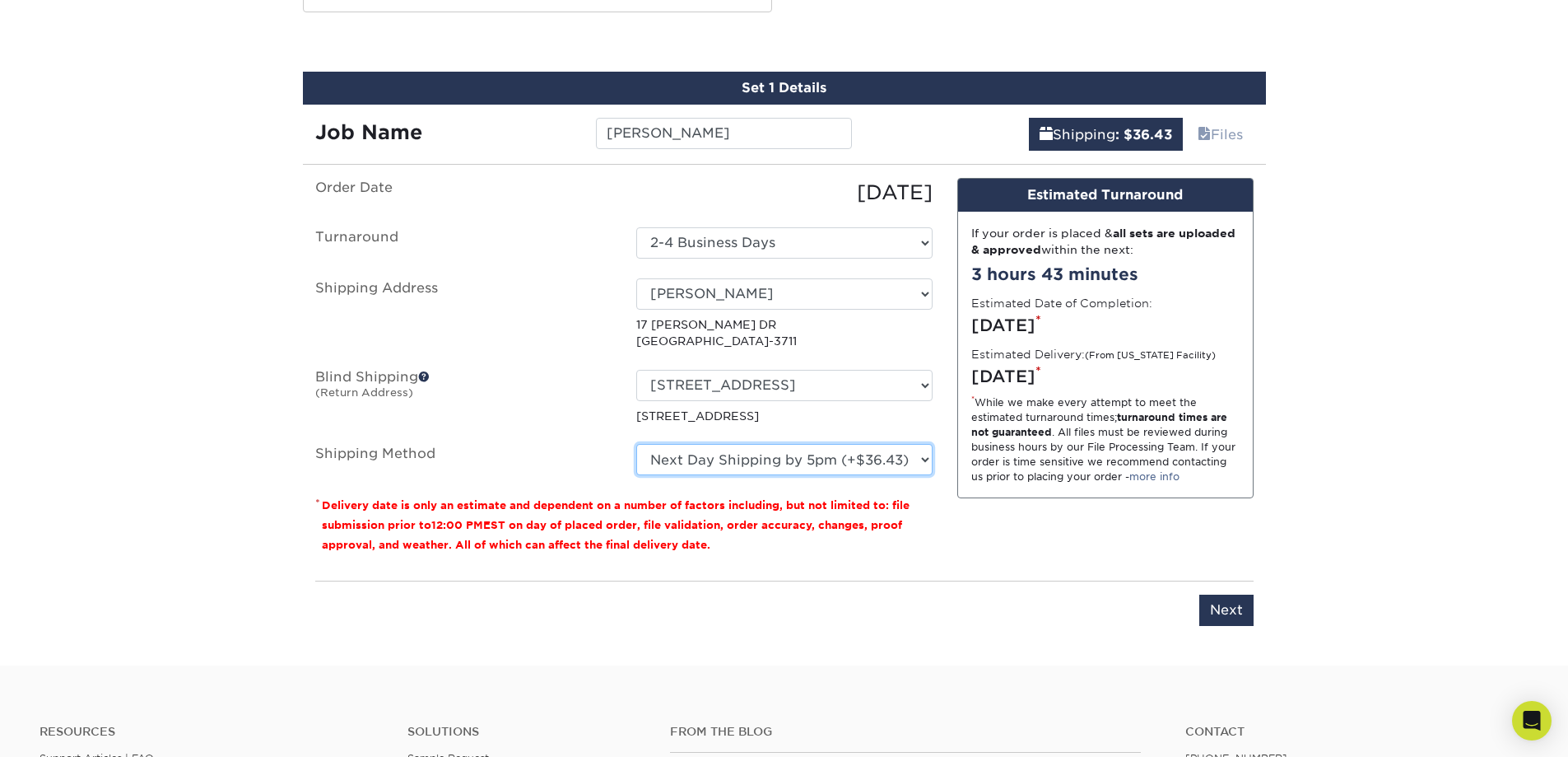
click at [817, 464] on select "Please Select Ground Shipping (+$8.96) 3 Day Shipping Service (+$23.02) 2 Day A…" at bounding box center [784, 460] width 296 height 31
select select "03"
click at [636, 444] on select "Please Select Ground Shipping (+$8.96) 3 Day Shipping Service (+$23.02) 2 Day A…" at bounding box center [784, 460] width 296 height 31
click at [1213, 609] on input "Next" at bounding box center [1226, 610] width 54 height 31
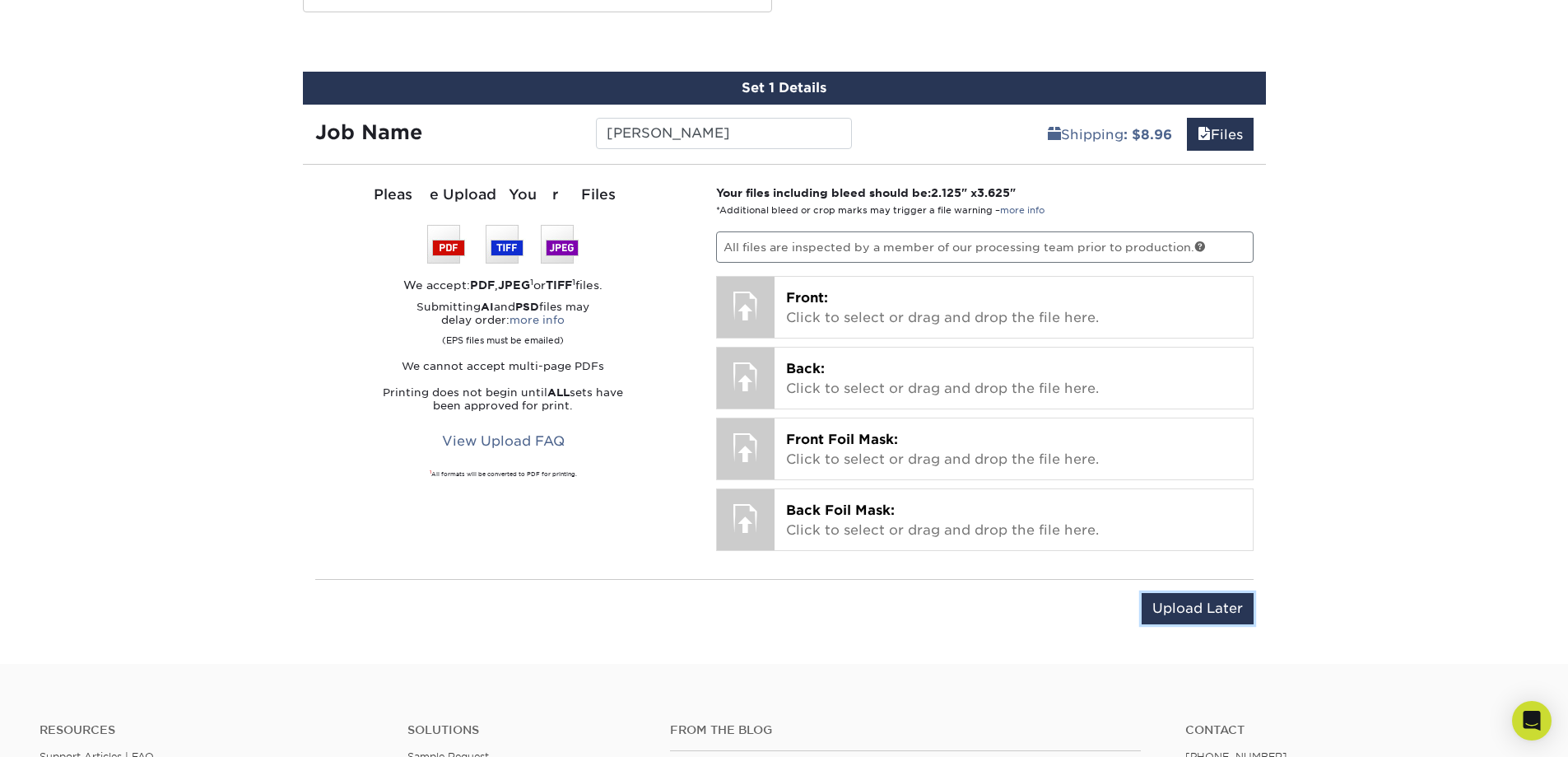
click at [1199, 610] on input "Upload Later" at bounding box center [1198, 609] width 112 height 31
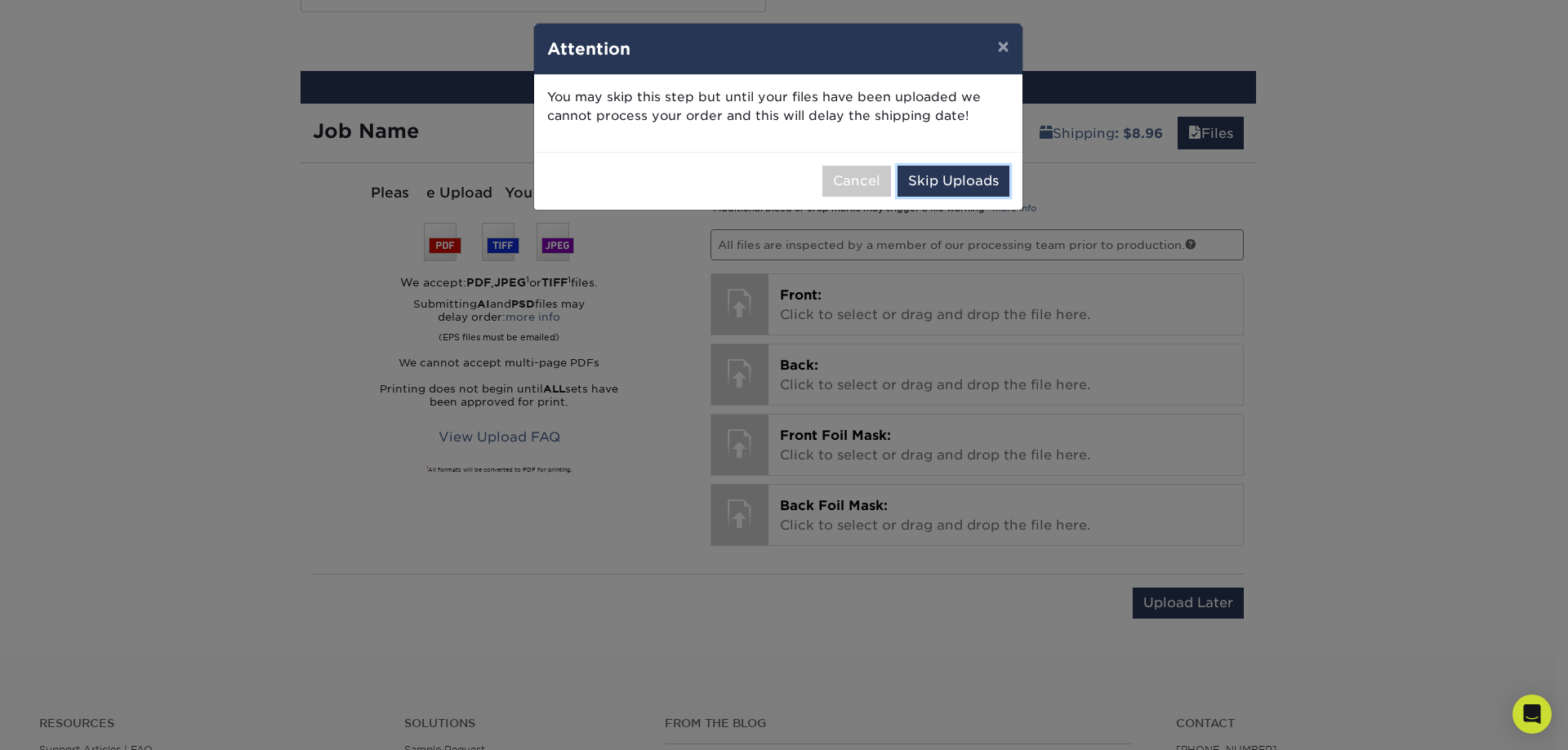
click at [934, 171] on button "Skip Uploads" at bounding box center [953, 181] width 112 height 31
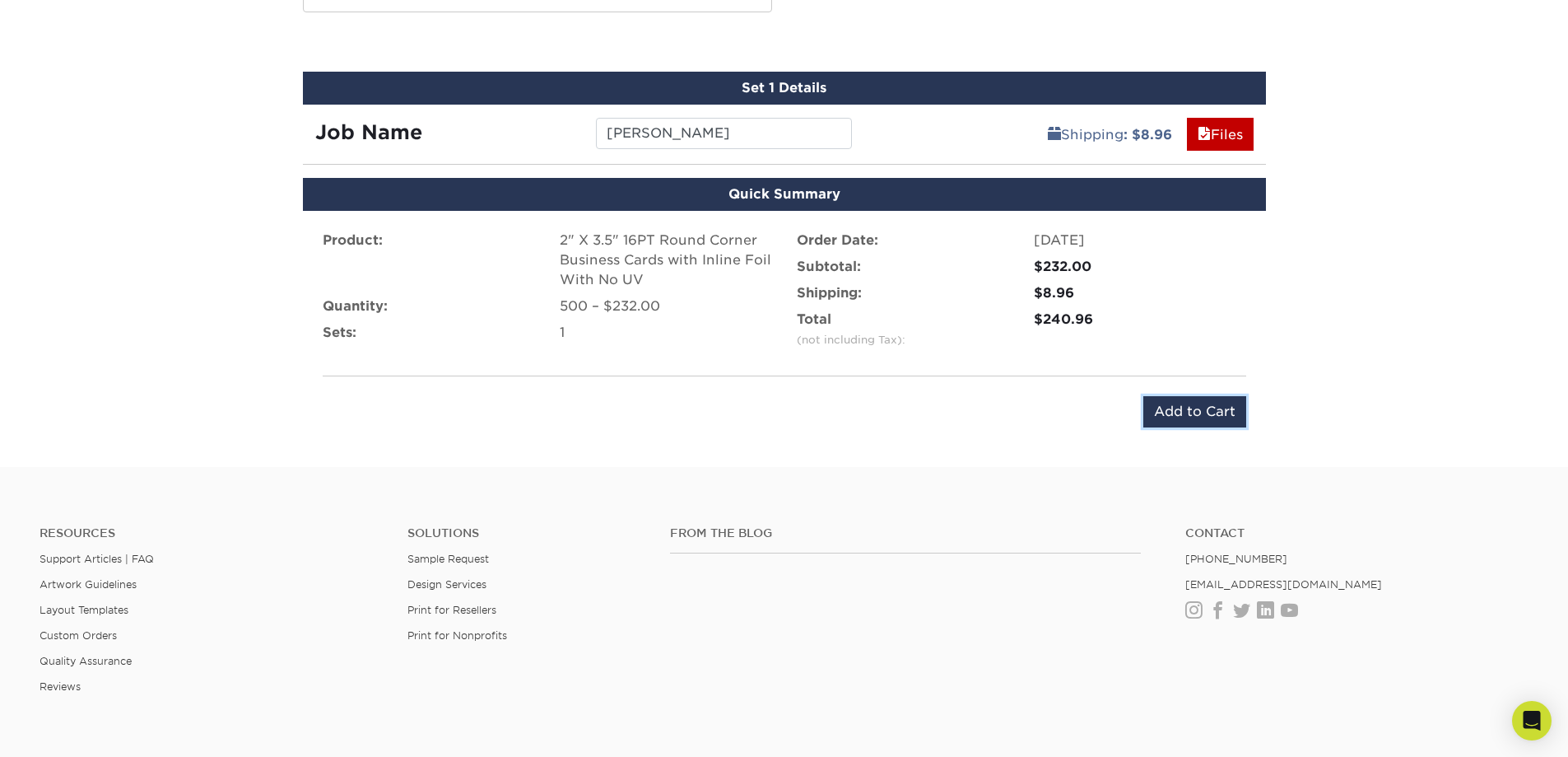
click at [1212, 416] on input "Add to Cart" at bounding box center [1195, 412] width 103 height 31
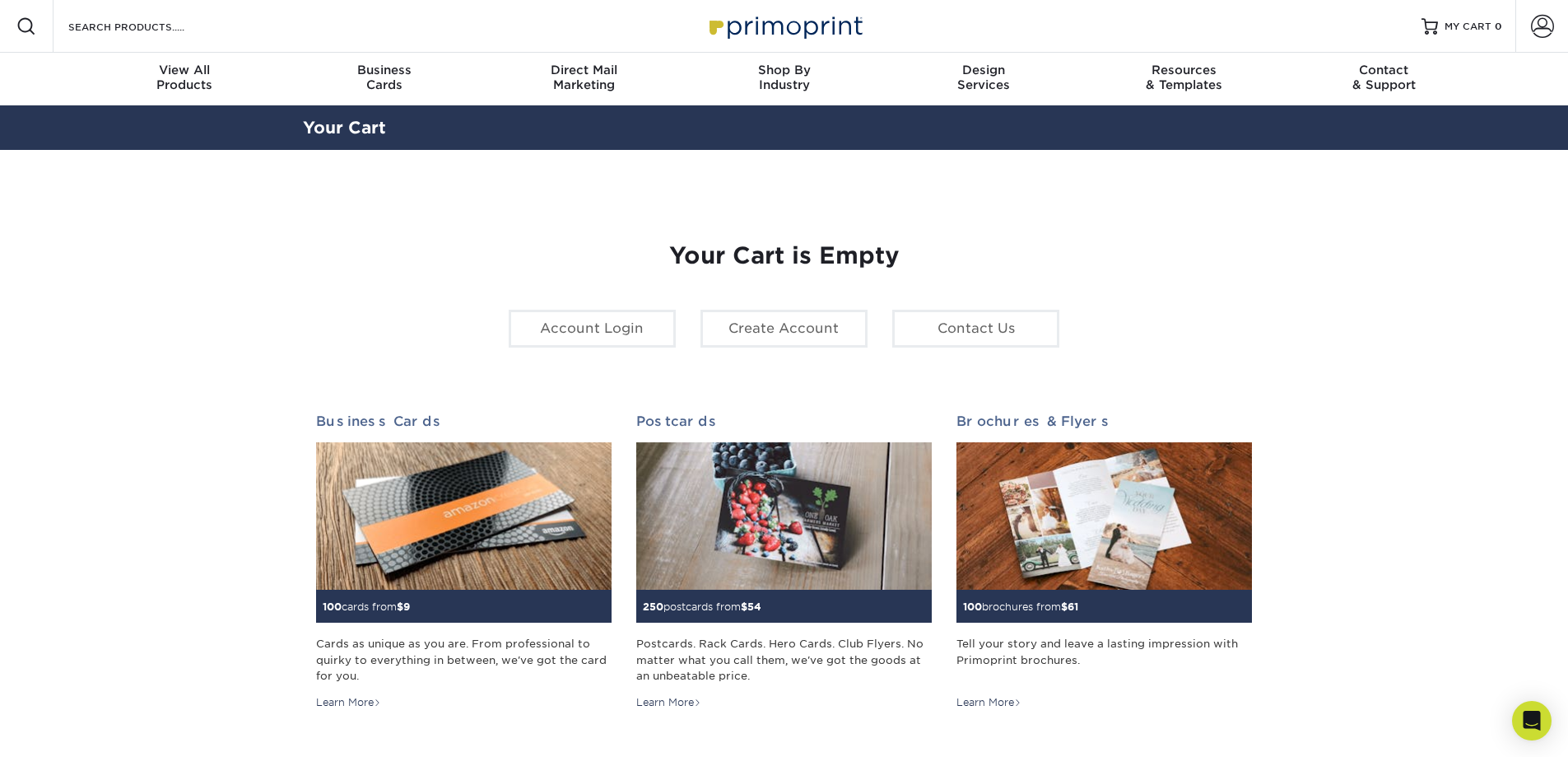
type input "[EMAIL_ADDRESS][DOMAIN_NAME]"
click at [1527, 24] on link "Account" at bounding box center [1542, 26] width 53 height 53
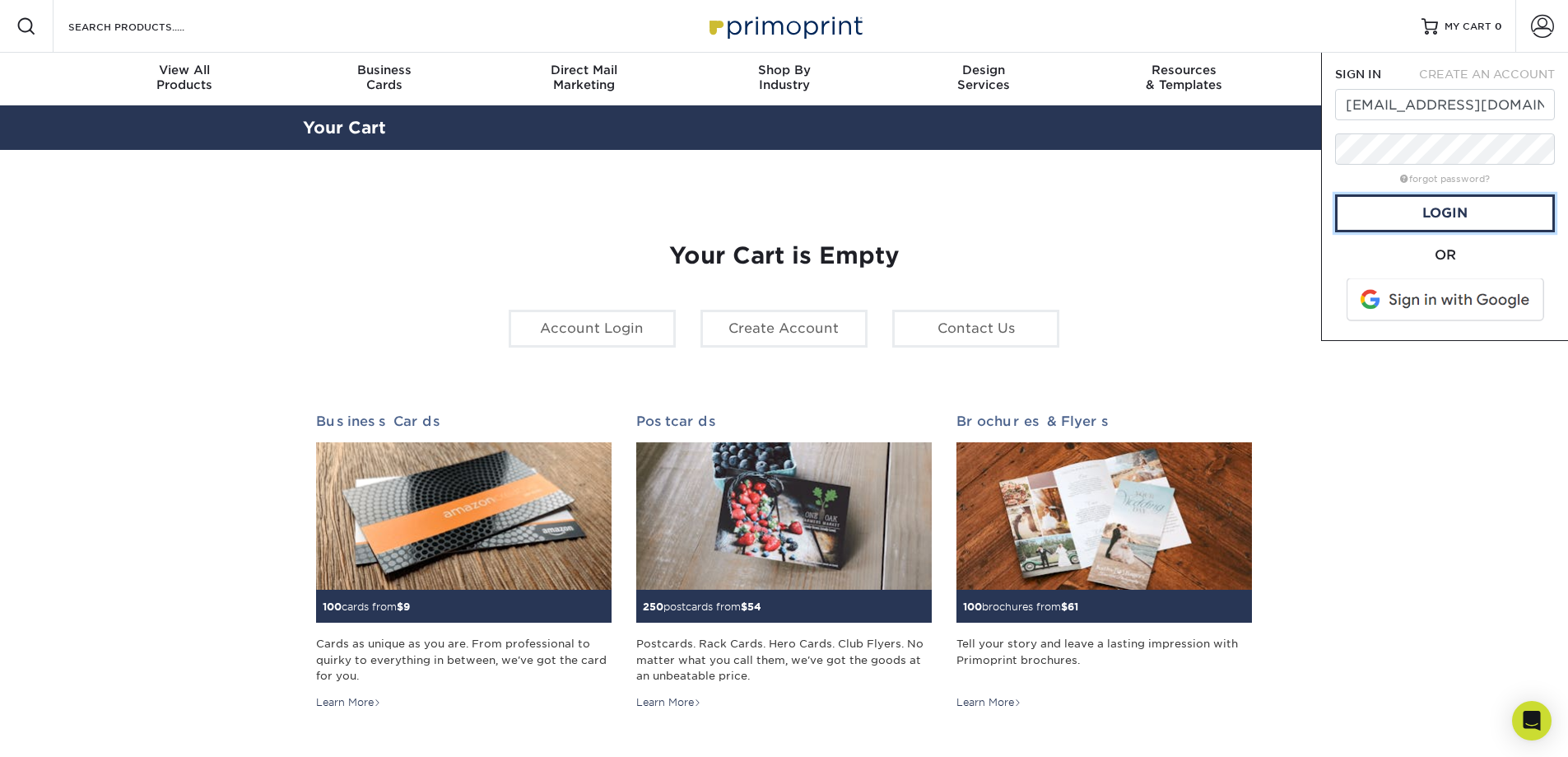
click at [1438, 202] on link "Login" at bounding box center [1445, 213] width 220 height 38
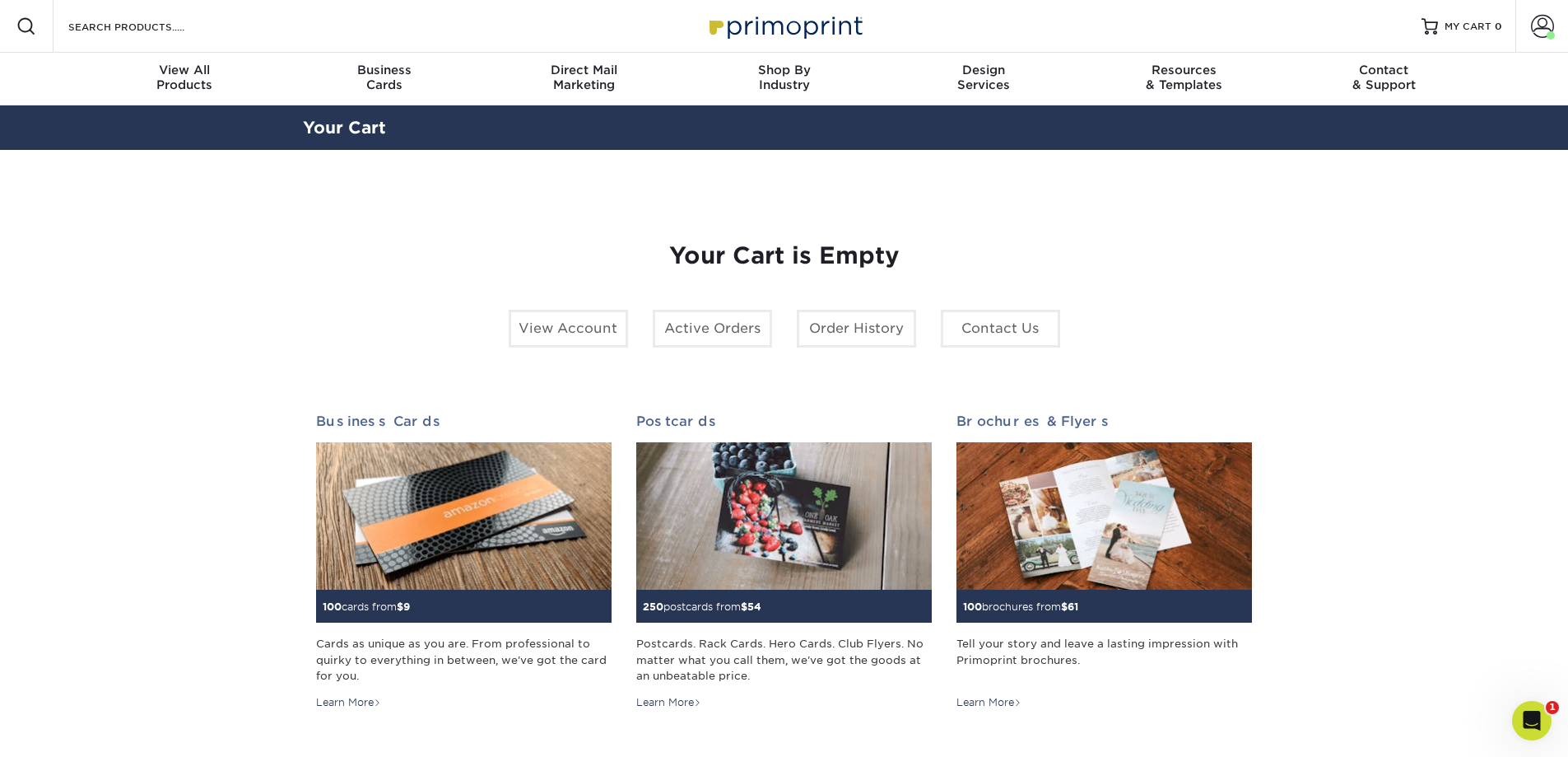
click at [814, 185] on section "YOUR CART Empty Cart Your Cart is Empty View Account Active Orders Order Histor…" at bounding box center [784, 522] width 1568 height 743
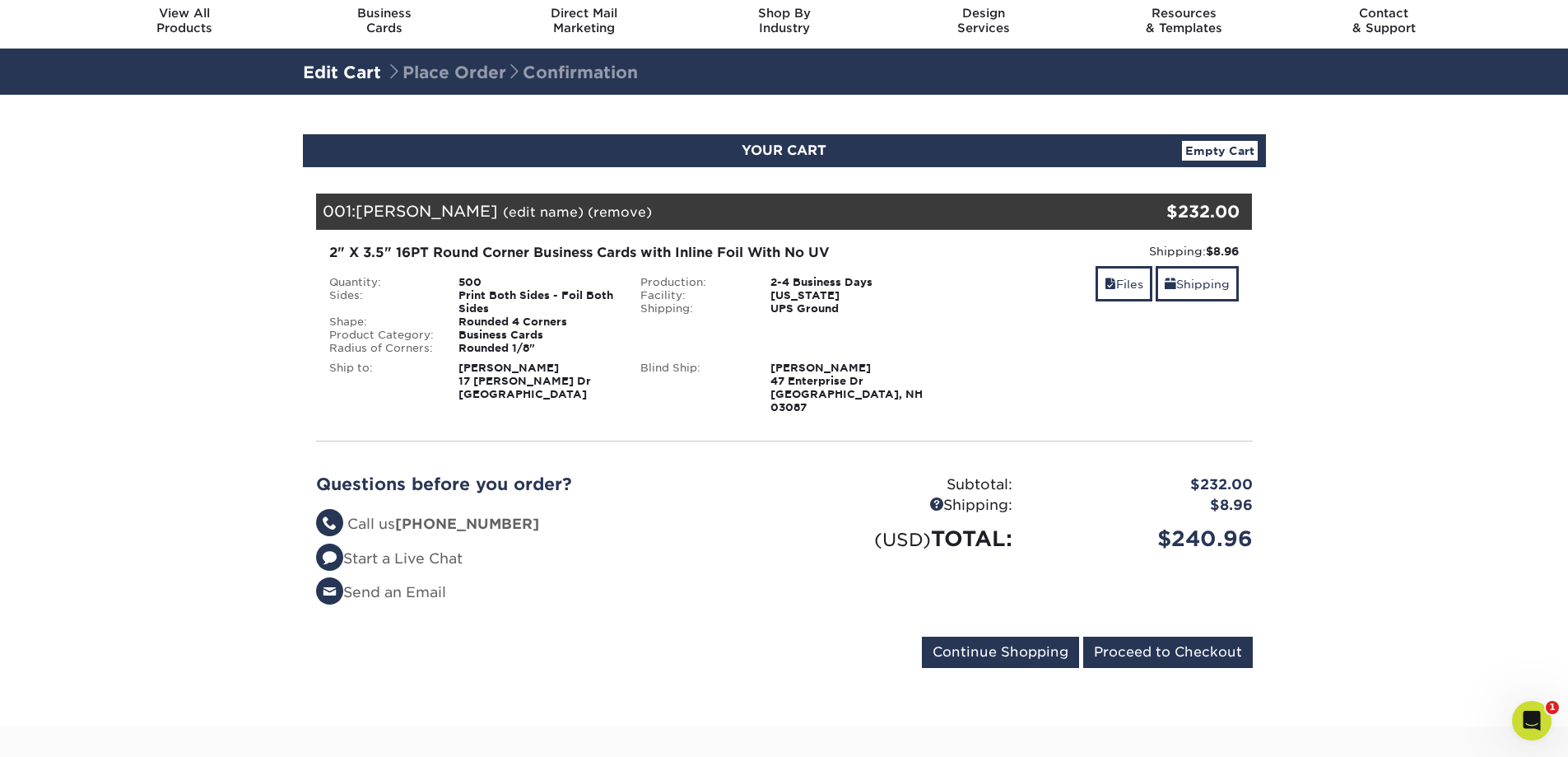
scroll to position [82, 0]
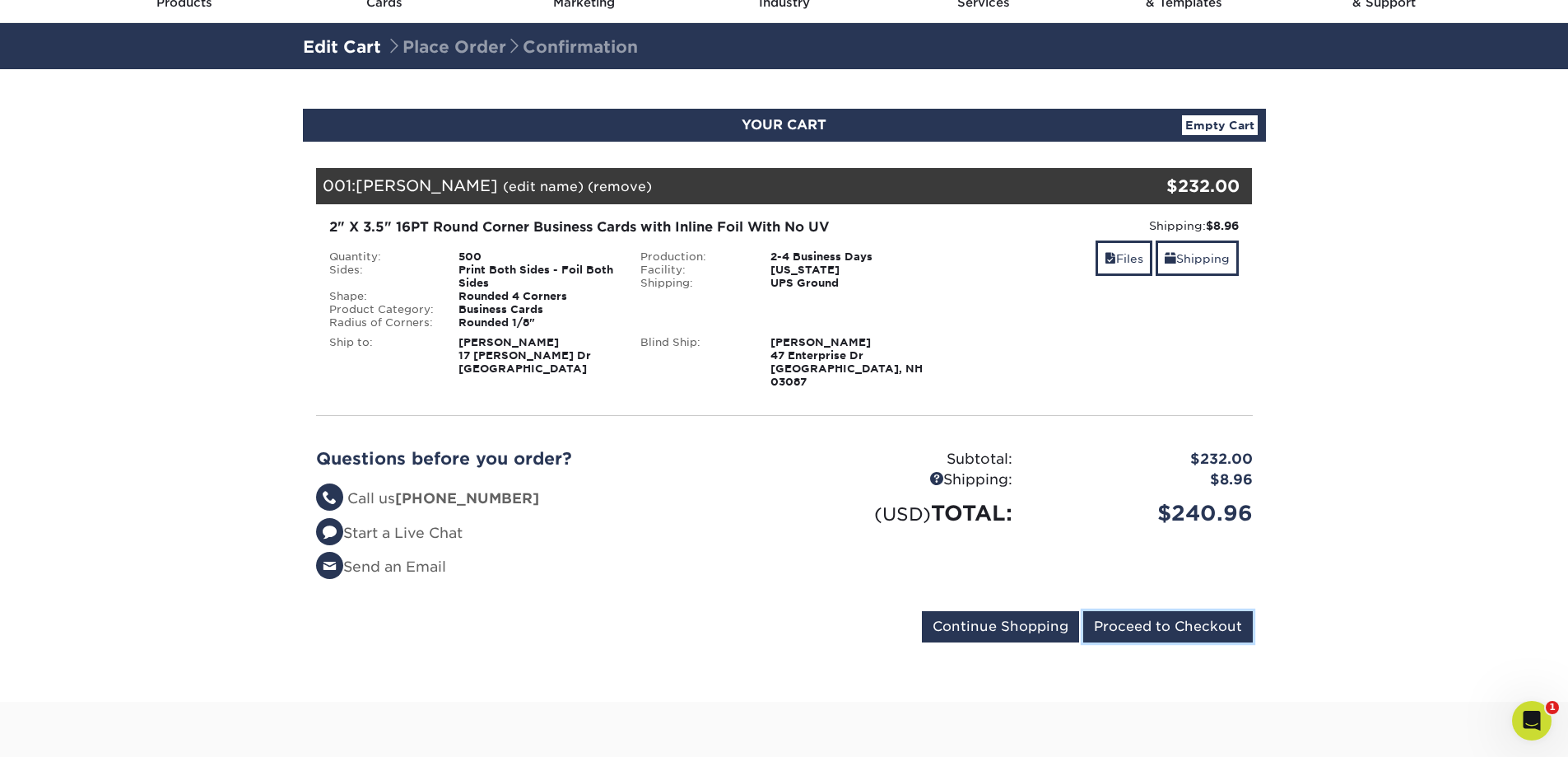
drag, startPoint x: 1136, startPoint y: 609, endPoint x: 1143, endPoint y: 534, distance: 75.3
click at [1143, 534] on div "Your Cart is Empty View Account Active Orders Order History Contact Us Business…" at bounding box center [785, 408] width 937 height 481
click at [1188, 260] on link "Shipping" at bounding box center [1197, 258] width 83 height 35
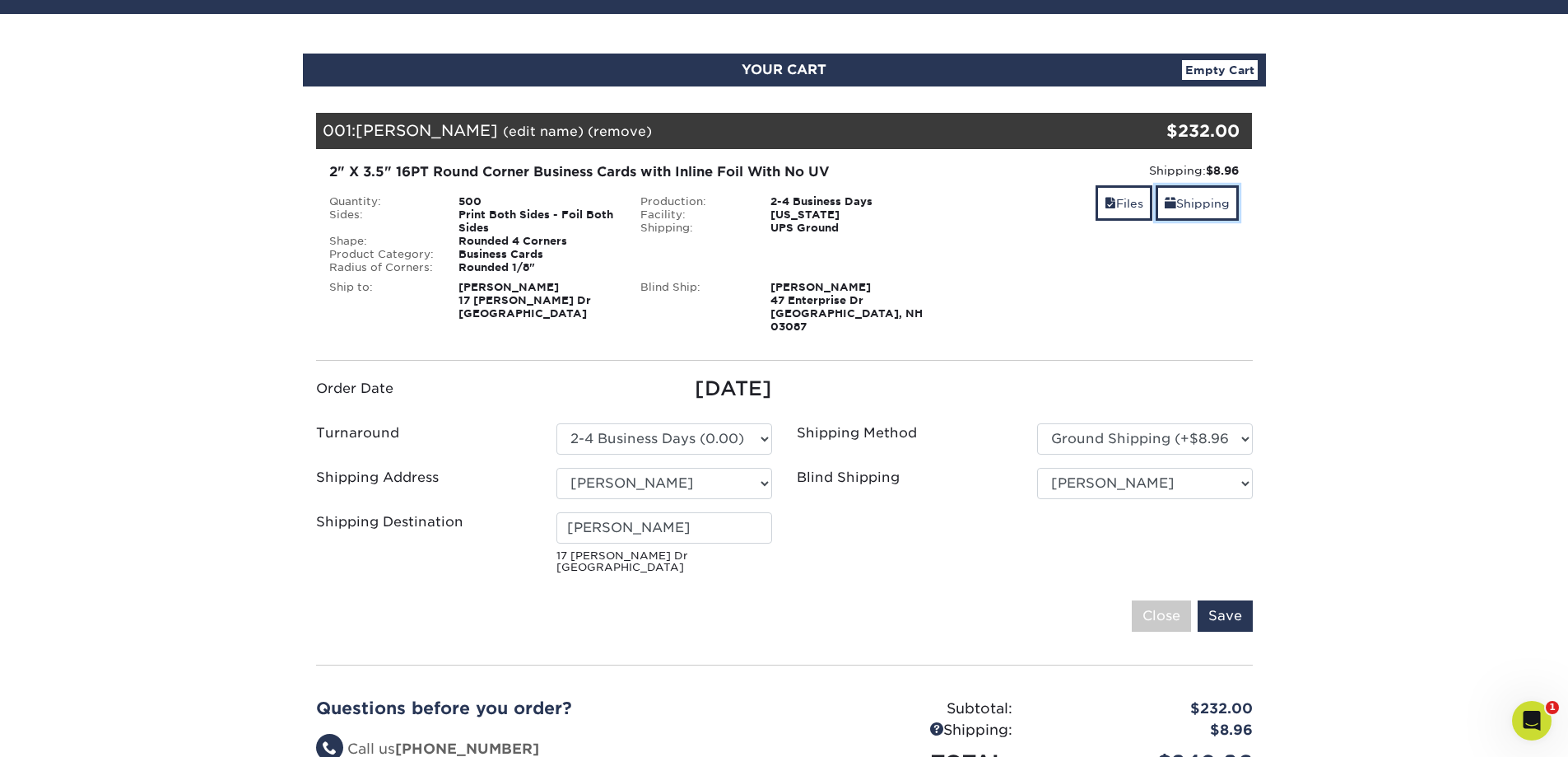
scroll to position [165, 0]
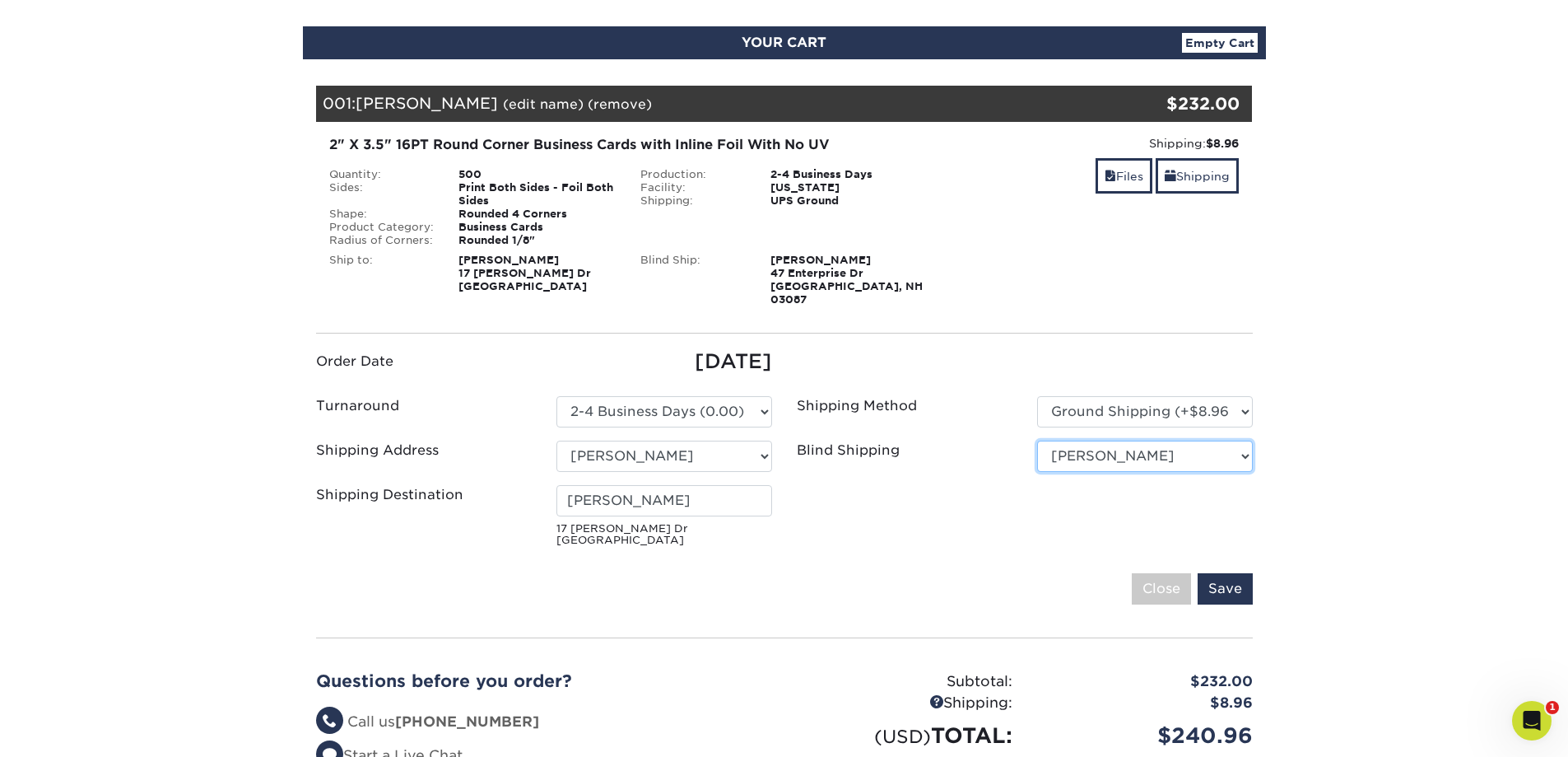
click at [1244, 444] on select "No Blind Shipping AJL Windham Office Emily Vandergeest Patty Klinger Thomas Cur…" at bounding box center [1145, 456] width 216 height 31
select select "285118"
click at [1237, 577] on input "Save" at bounding box center [1225, 589] width 55 height 31
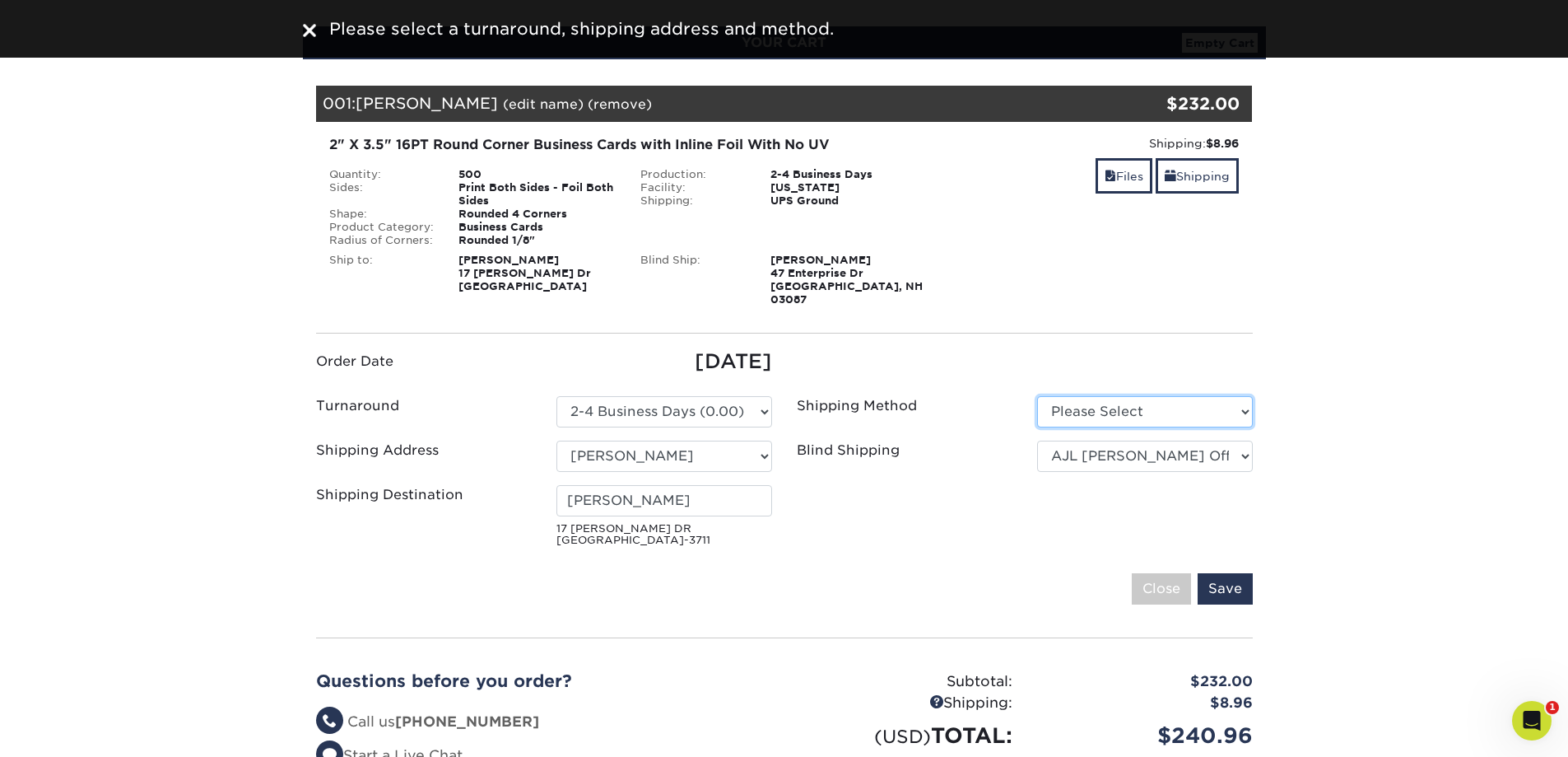
click at [1097, 402] on select "Please Select Ground Shipping (+$8.96) 3 Day Shipping Service (+$23.02)" at bounding box center [1145, 412] width 216 height 31
select select "03"
click at [1037, 396] on select "Please Select Ground Shipping (+$8.96) 3 Day Shipping Service (+$23.02)" at bounding box center [1145, 412] width 216 height 31
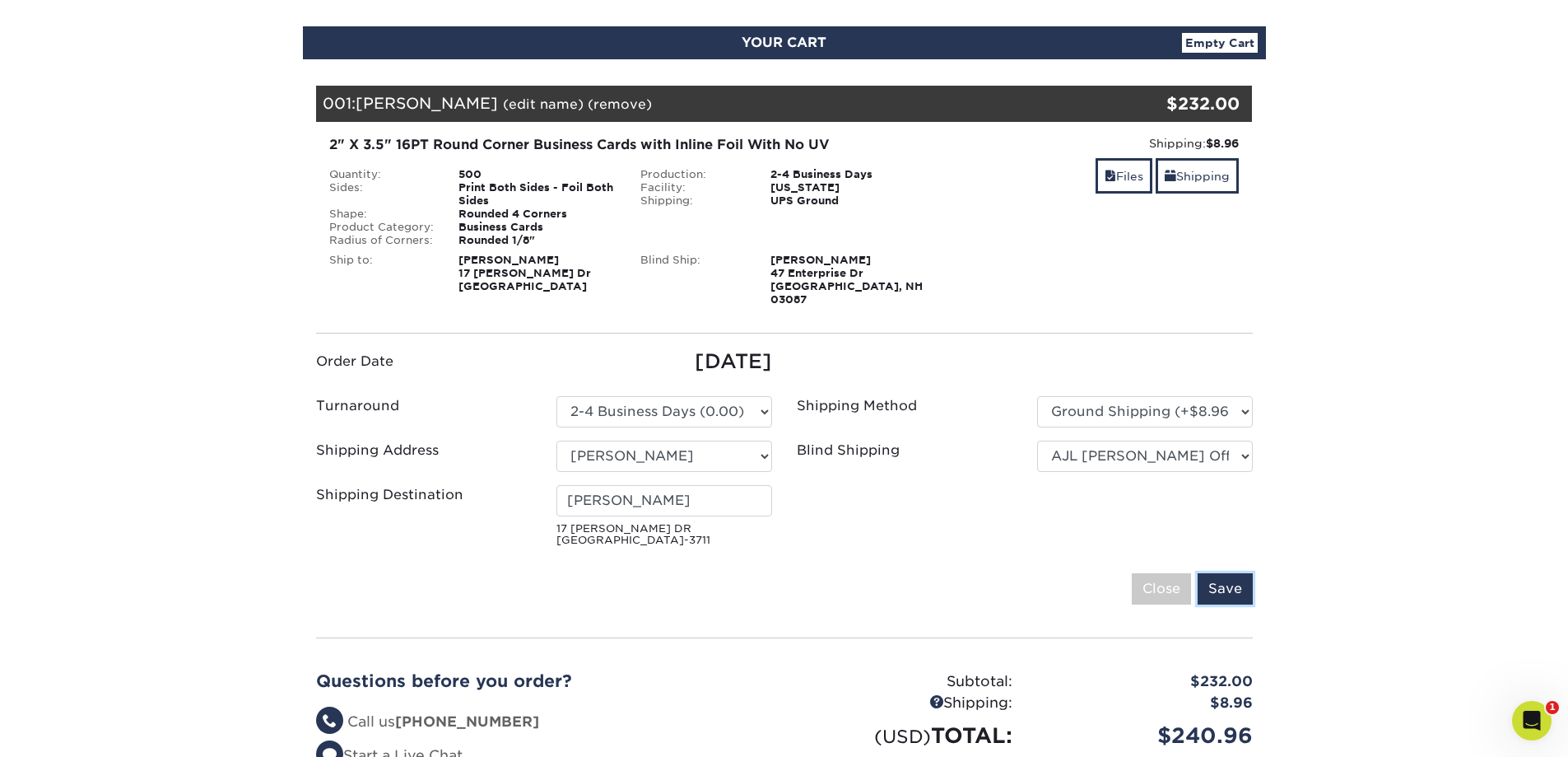
click at [1226, 574] on input "Save" at bounding box center [1225, 589] width 55 height 31
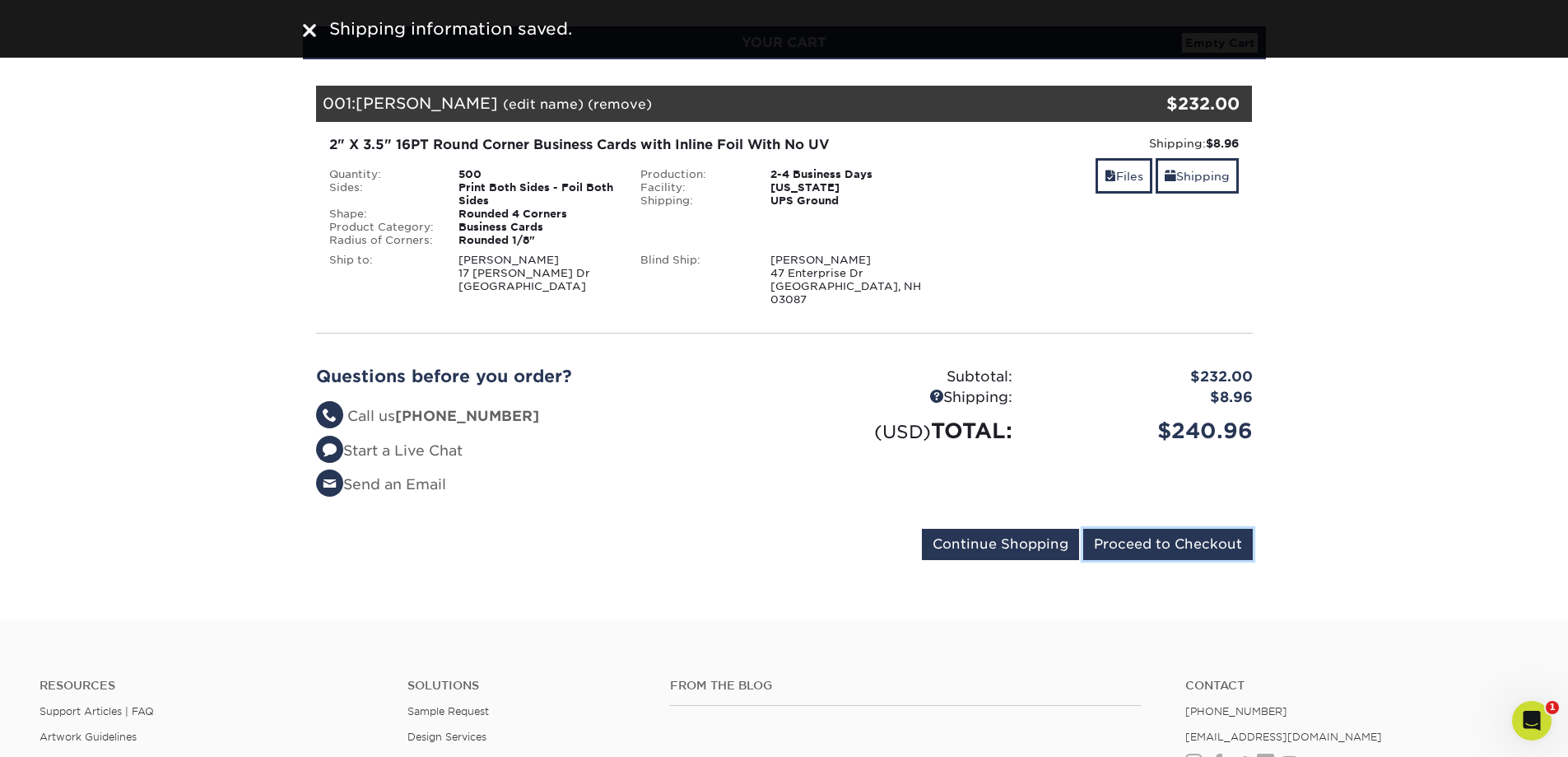
click at [1145, 532] on input "Proceed to Checkout" at bounding box center [1167, 544] width 170 height 31
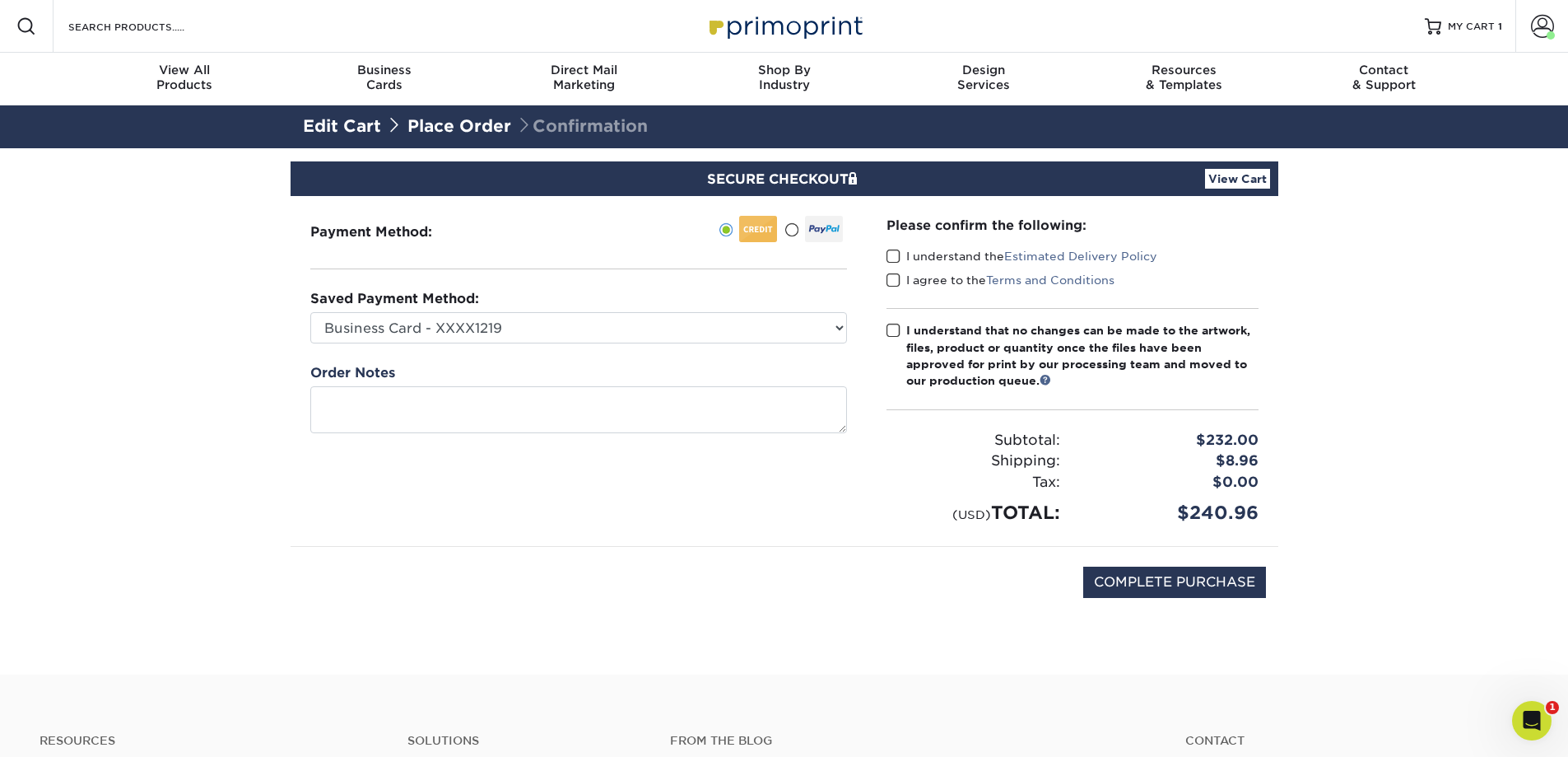
click at [892, 332] on span at bounding box center [894, 330] width 14 height 16
click at [0, 0] on input "I understand that no changes can be made to the artwork, files, product or quan…" at bounding box center [0, 0] width 0 height 0
click at [890, 277] on span at bounding box center [894, 280] width 14 height 16
click at [0, 0] on input "I agree to the Terms and Conditions" at bounding box center [0, 0] width 0 height 0
click at [890, 253] on span at bounding box center [894, 257] width 14 height 16
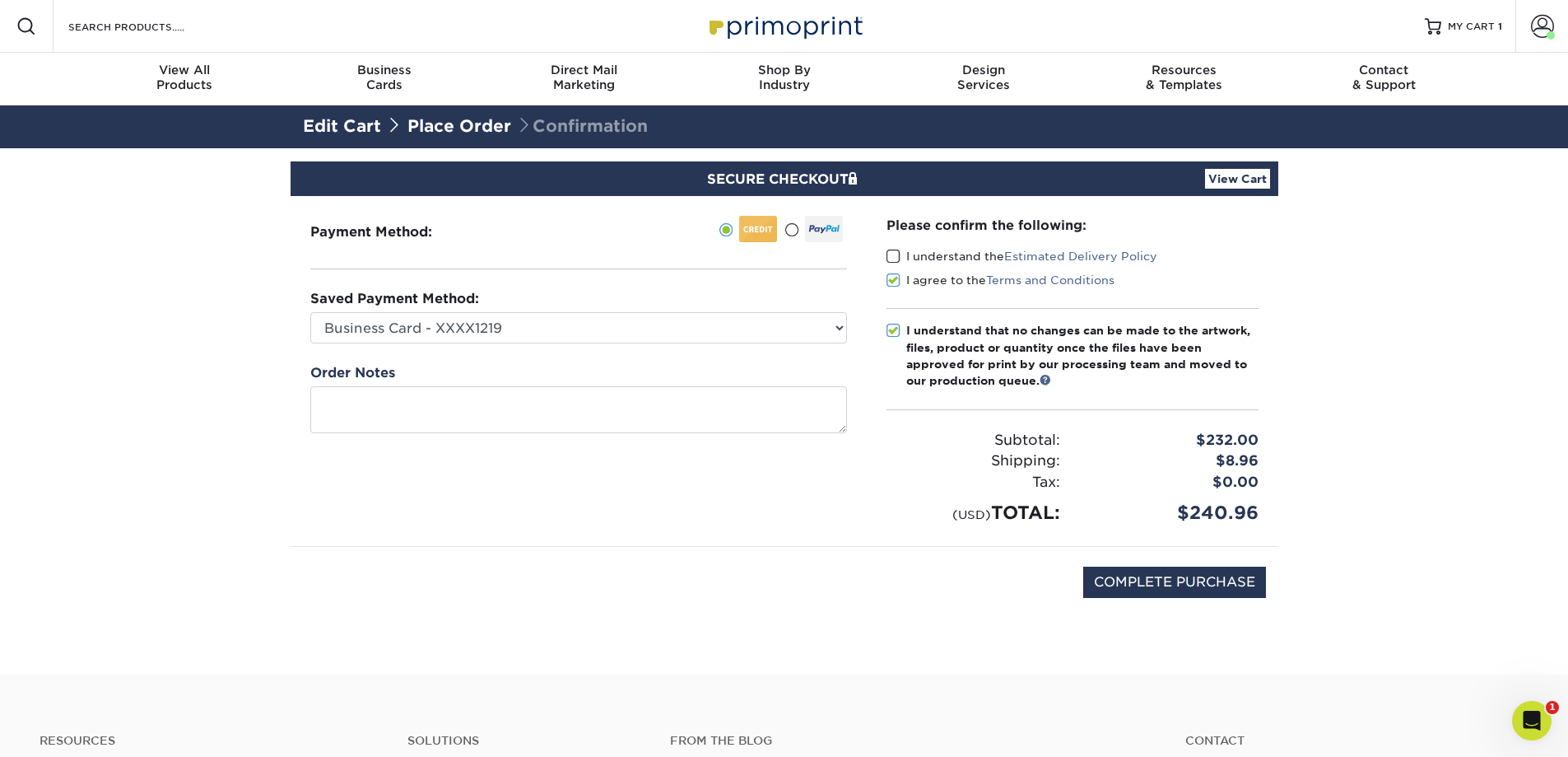
click at [0, 0] on input "I understand the Estimated Delivery Policy" at bounding box center [0, 0] width 0 height 0
click at [1150, 585] on input "COMPLETE PURCHASE" at bounding box center [1174, 582] width 182 height 31
type input "PROCESSING, PLEASE WAIT..."
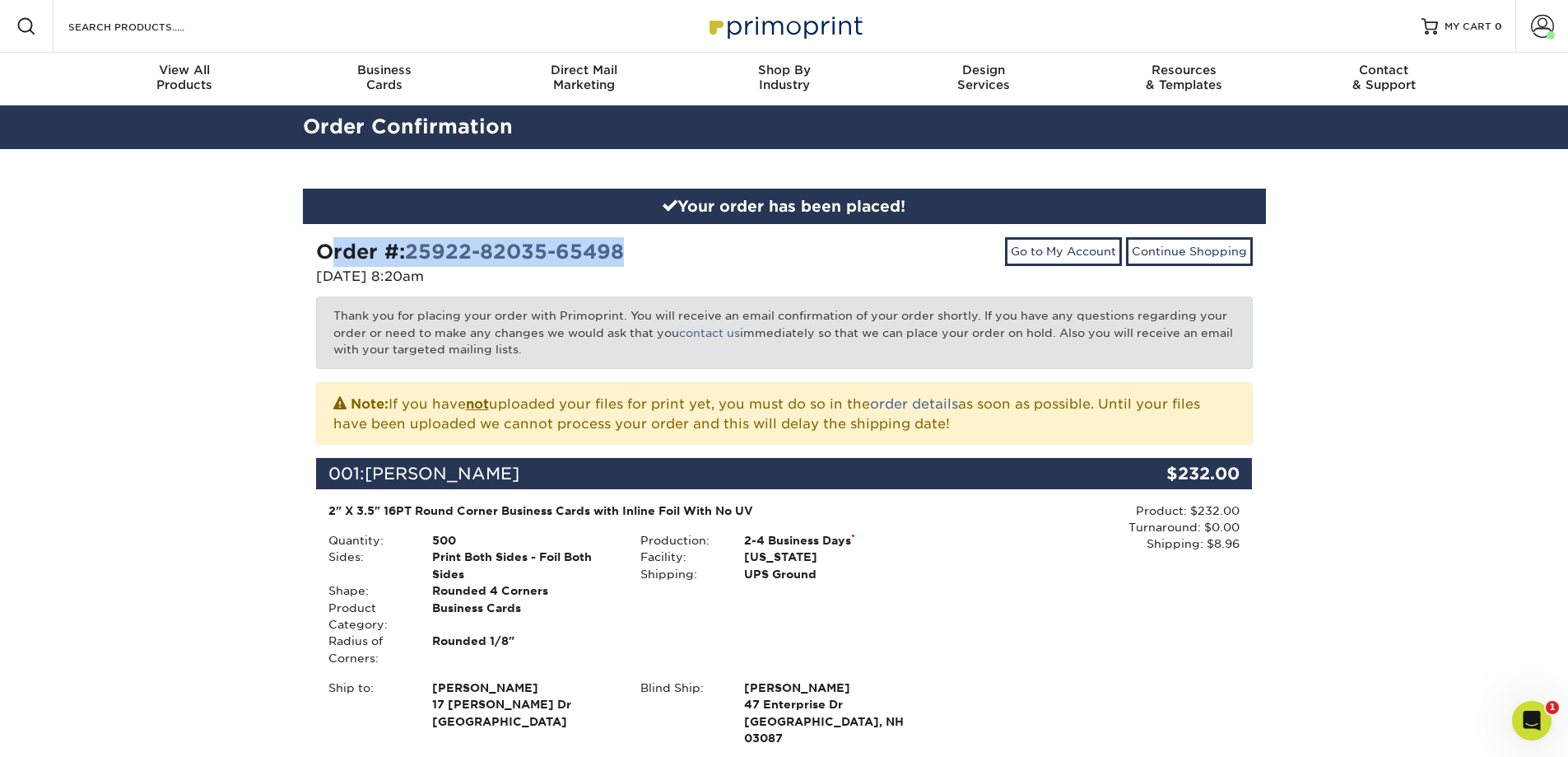
drag, startPoint x: 671, startPoint y: 250, endPoint x: 304, endPoint y: 239, distance: 367.2
click at [304, 239] on div "Order #: 25922-82035-65498 [DATE] 8:20am" at bounding box center [544, 264] width 481 height 53
copy strong "Order #: 25922-82035-65498"
